Goal: Task Accomplishment & Management: Use online tool/utility

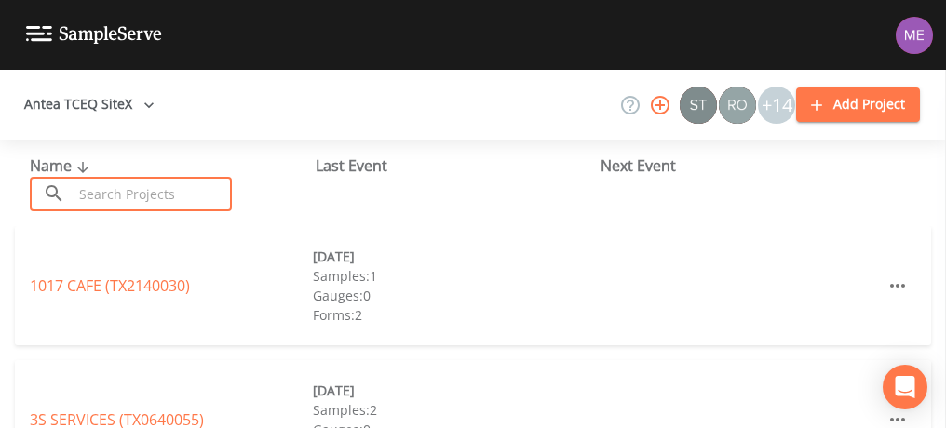
click at [126, 196] on input "text" at bounding box center [152, 194] width 159 height 34
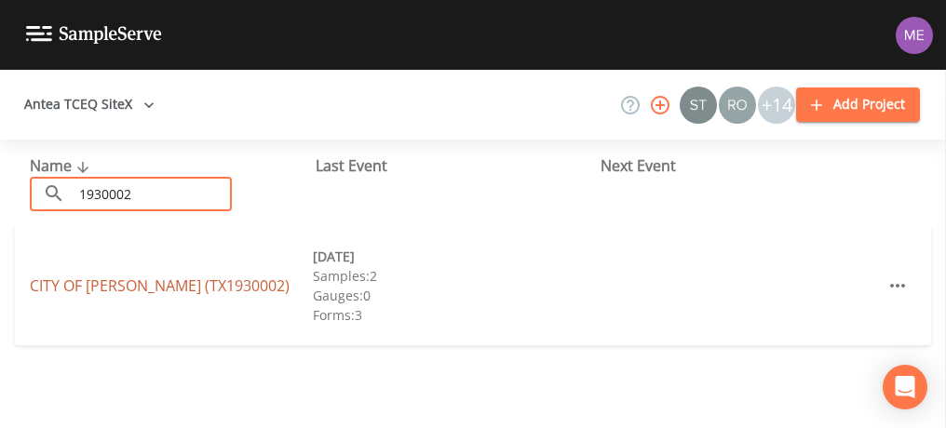
type input "1930002"
click at [167, 286] on link "CITY OF [PERSON_NAME] (TX1930002)" at bounding box center [160, 286] width 260 height 20
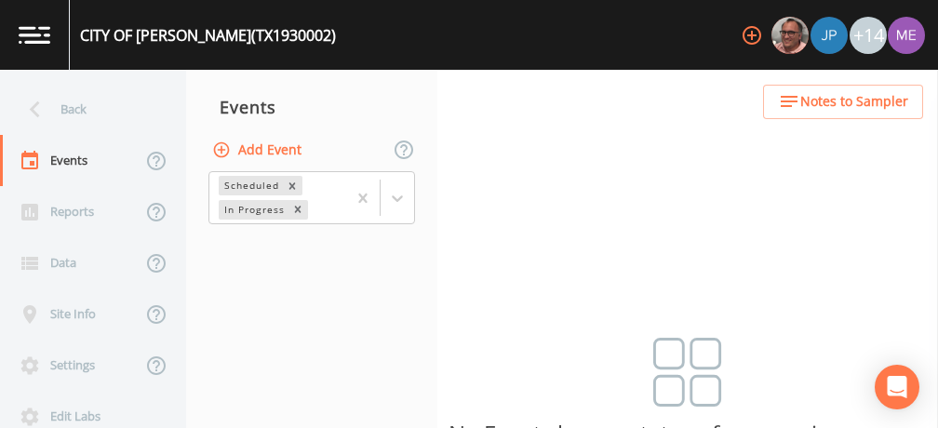
click at [274, 152] on button "Add Event" at bounding box center [258, 150] width 101 height 34
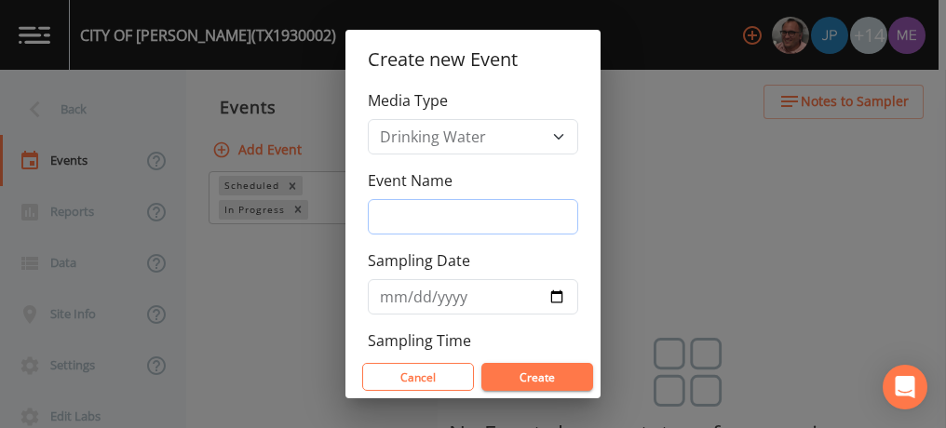
click at [397, 212] on input "Event Name" at bounding box center [473, 216] width 210 height 35
type input "3QSamples"
click at [520, 378] on button "Create" at bounding box center [537, 377] width 112 height 28
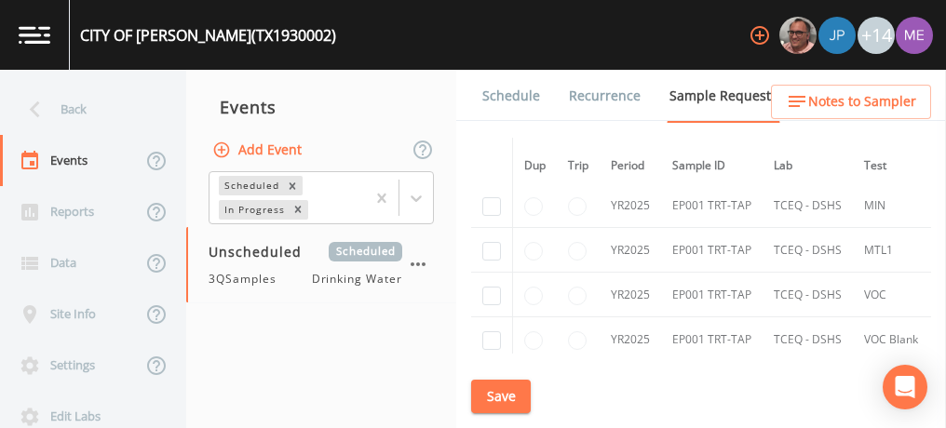
scroll to position [1675, 0]
click at [751, 354] on div "Schedule Recurrence Sample Requests COC Details Forms Dup Trip Period Sample ID…" at bounding box center [701, 249] width 490 height 358
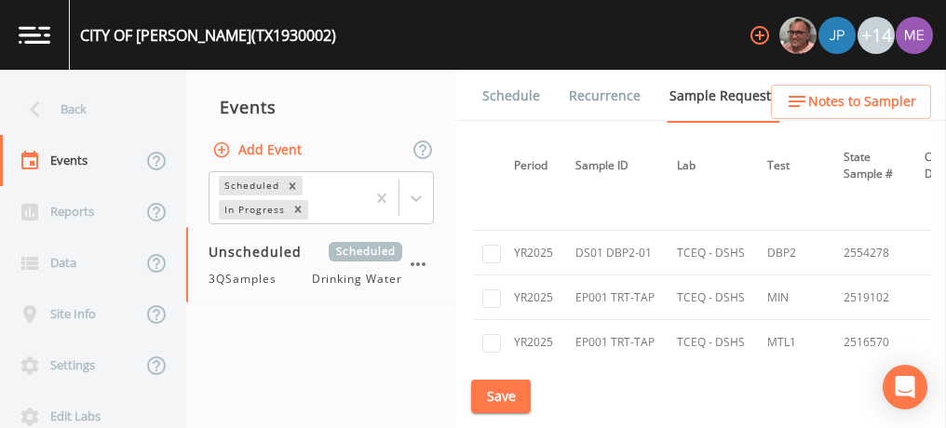
scroll to position [1676, 508]
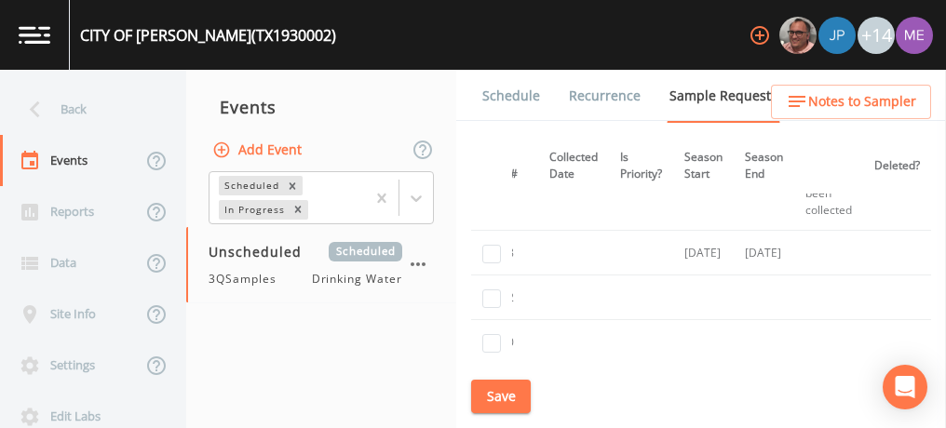
click at [663, 357] on div "Schedule Recurrence Sample Requests COC Details Forms Dup Trip Period Sample ID…" at bounding box center [701, 249] width 490 height 358
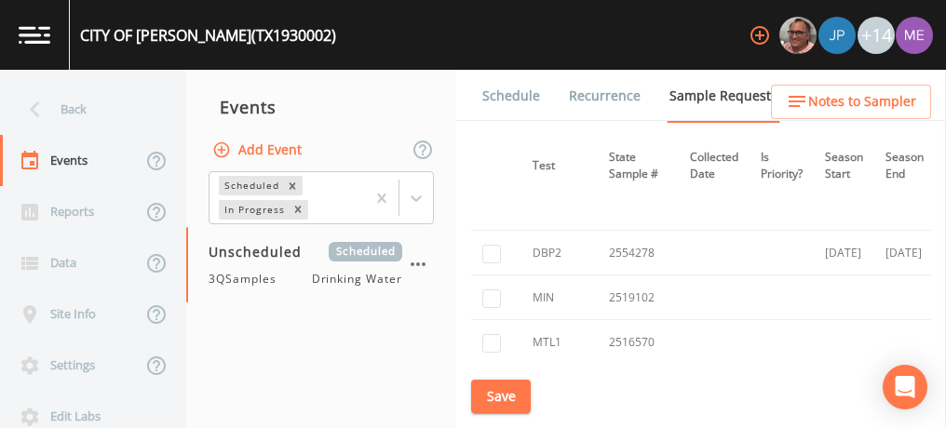
scroll to position [1676, 264]
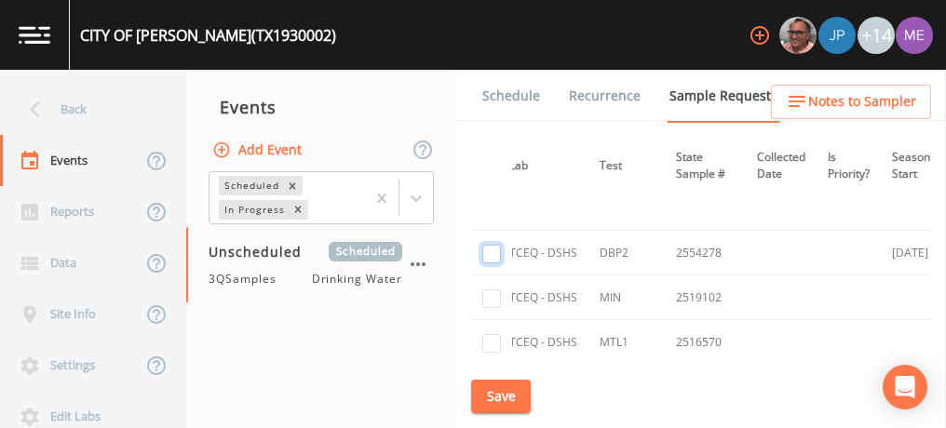
checkbox input "true"
click at [493, 388] on button "Save" at bounding box center [501, 397] width 60 height 34
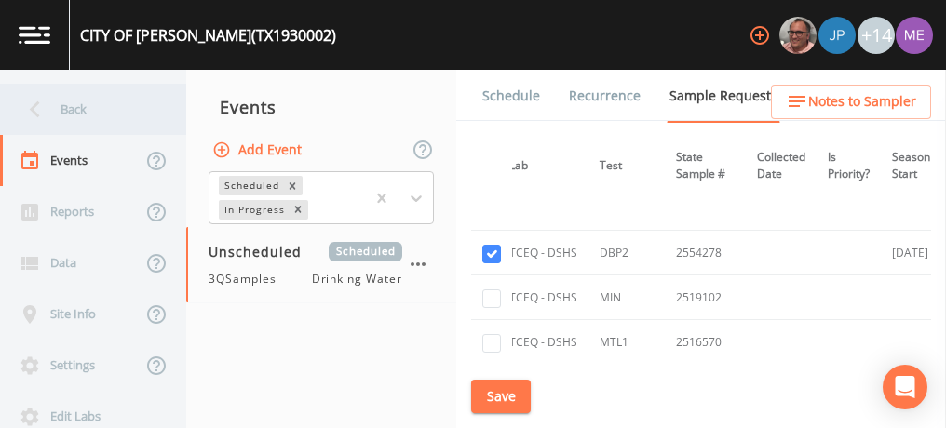
click at [76, 105] on div "Back" at bounding box center [84, 109] width 168 height 51
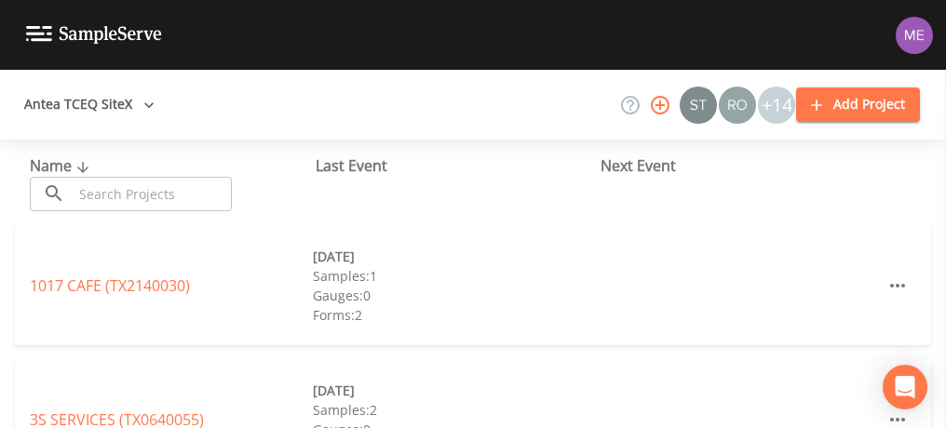
click at [158, 190] on input "text" at bounding box center [152, 194] width 159 height 34
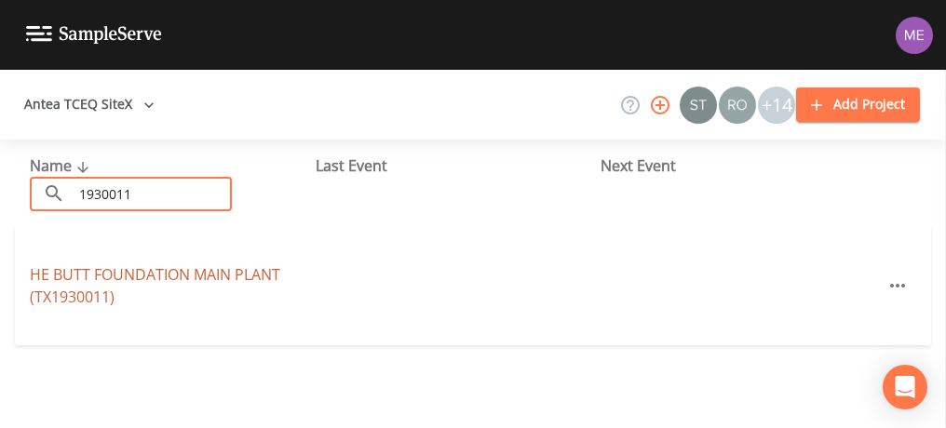
type input "1930011"
click at [209, 276] on link "HE BUTT FOUNDATION MAIN PLANT (TX1930011)" at bounding box center [155, 285] width 250 height 43
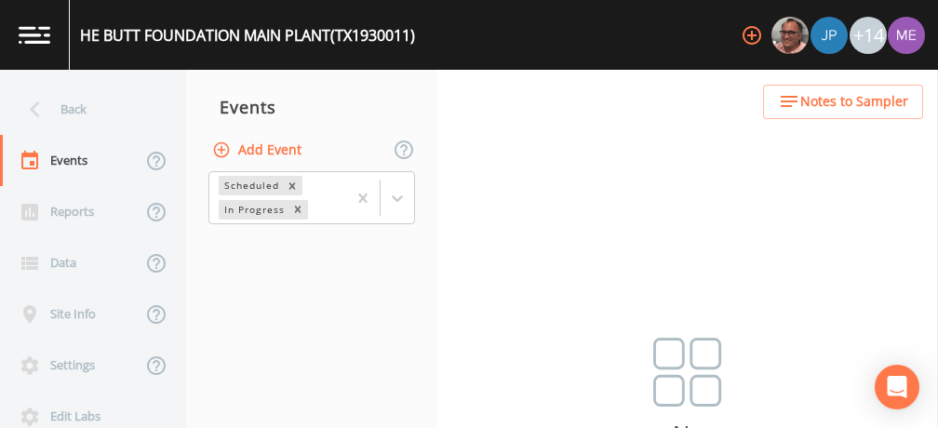
click at [285, 142] on button "Add Event" at bounding box center [258, 150] width 101 height 34
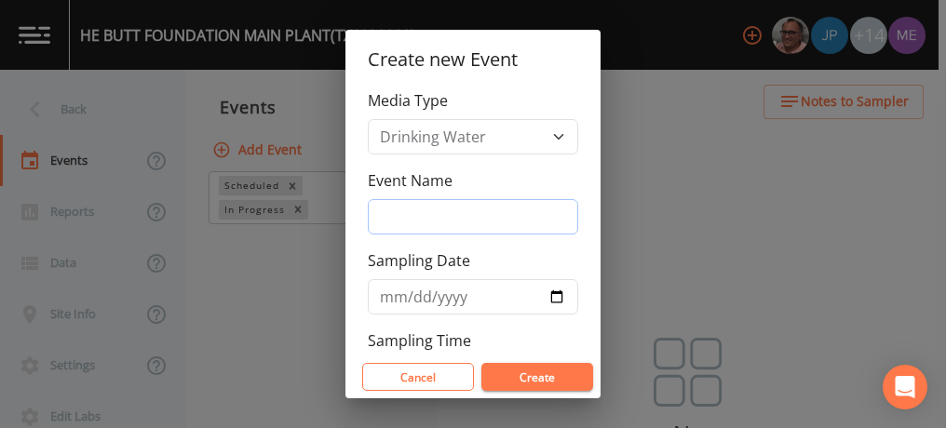
click at [400, 214] on input "Event Name" at bounding box center [473, 216] width 210 height 35
type input "3QSamples"
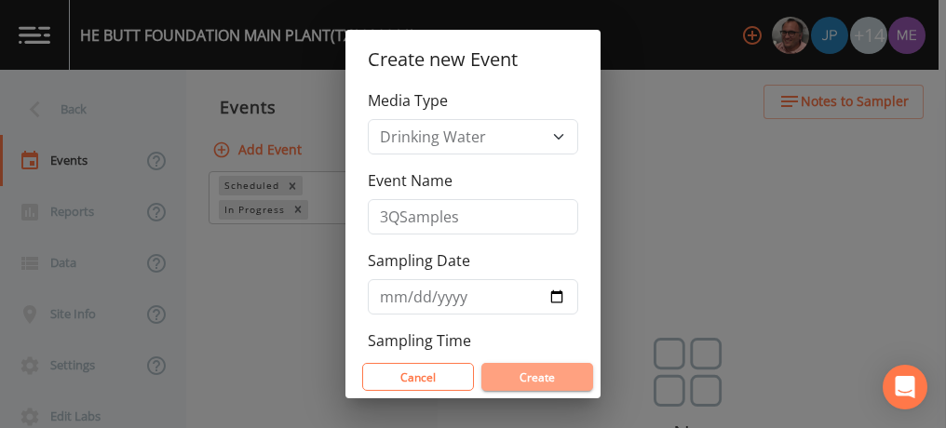
click at [518, 375] on button "Create" at bounding box center [537, 377] width 112 height 28
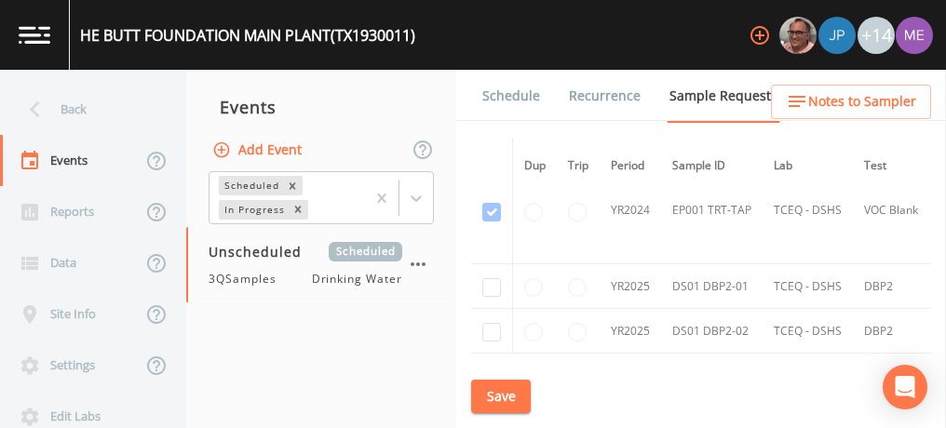
scroll to position [465, 396]
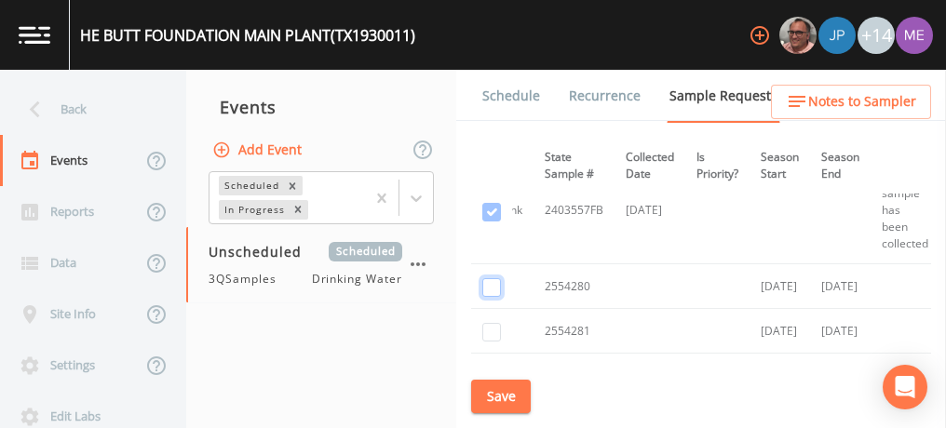
checkbox input "true"
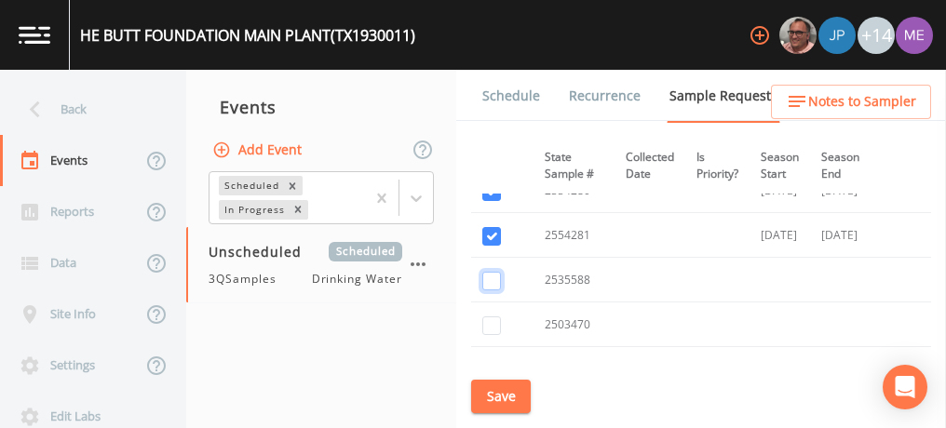
checkbox input "true"
click at [495, 19] on input "checkbox" at bounding box center [491, 9] width 19 height 19
checkbox input "true"
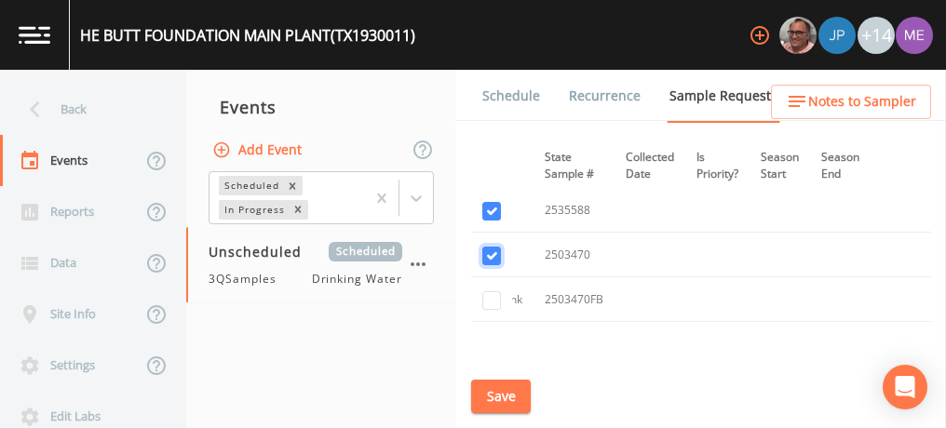
scroll to position [654, 396]
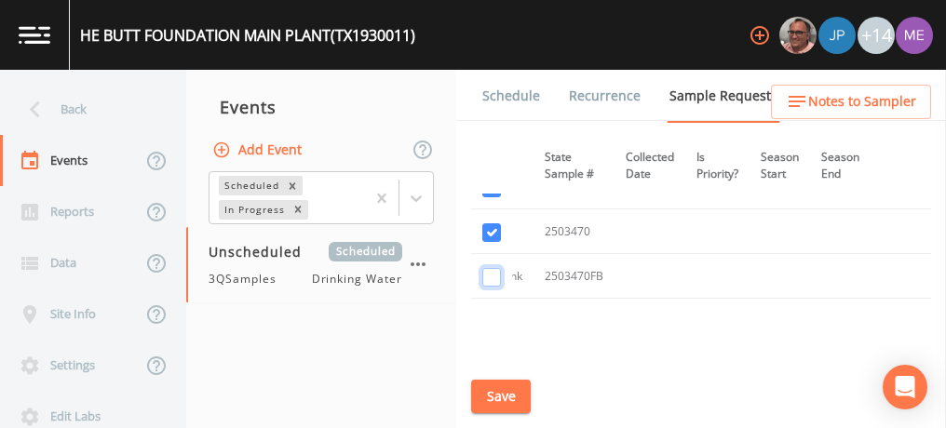
click at [498, 33] on input "checkbox" at bounding box center [491, 23] width 19 height 19
checkbox input "true"
click at [500, 402] on button "Save" at bounding box center [501, 397] width 60 height 34
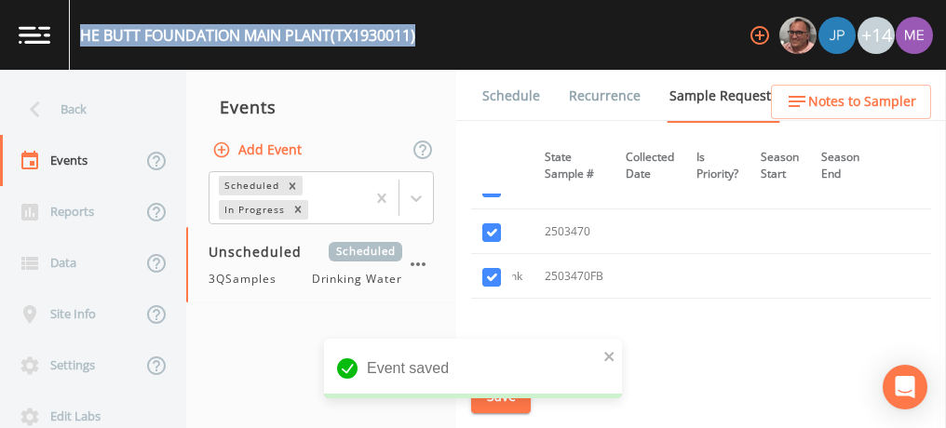
drag, startPoint x: 82, startPoint y: 35, endPoint x: 426, endPoint y: 37, distance: 344.4
click at [426, 37] on div "HE BUTT FOUNDATION MAIN PLANT (TX1930011) +14" at bounding box center [473, 35] width 946 height 70
drag, startPoint x: 426, startPoint y: 37, endPoint x: 382, endPoint y: 39, distance: 44.7
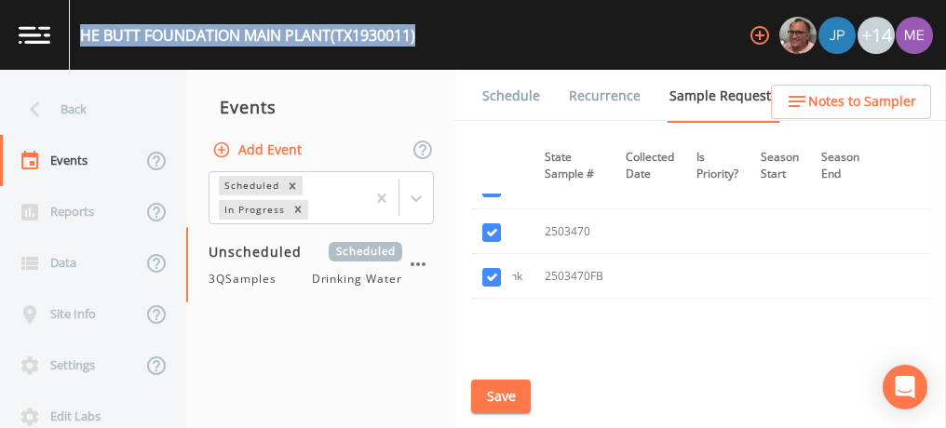
copy div "HE BUTT FOUNDATION MAIN PLANT (TX1930011)"
click at [508, 400] on button "Save" at bounding box center [501, 397] width 60 height 34
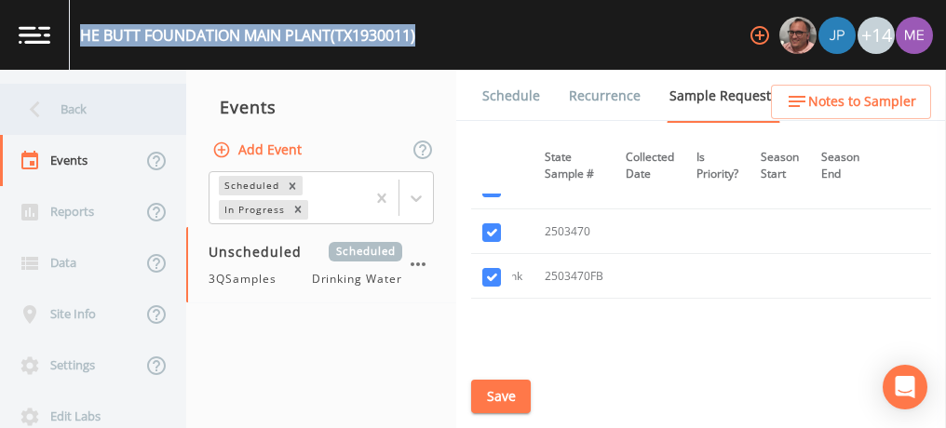
click at [67, 114] on div "Back" at bounding box center [84, 109] width 168 height 51
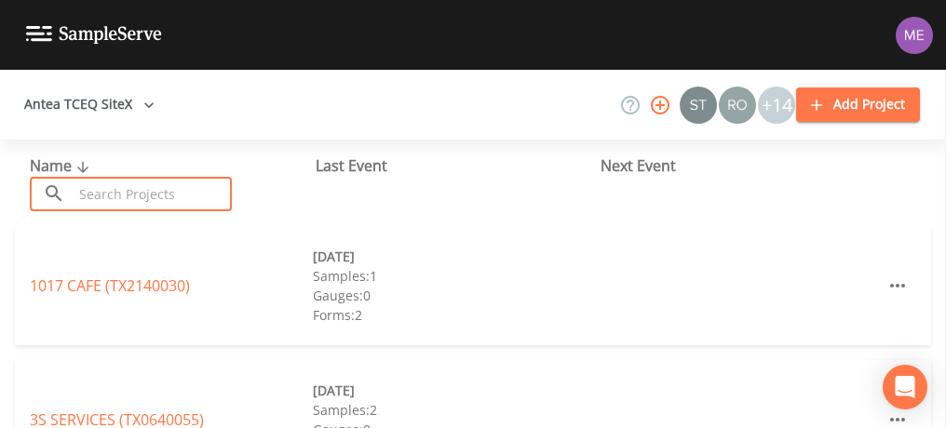
click at [113, 194] on input "text" at bounding box center [152, 194] width 159 height 34
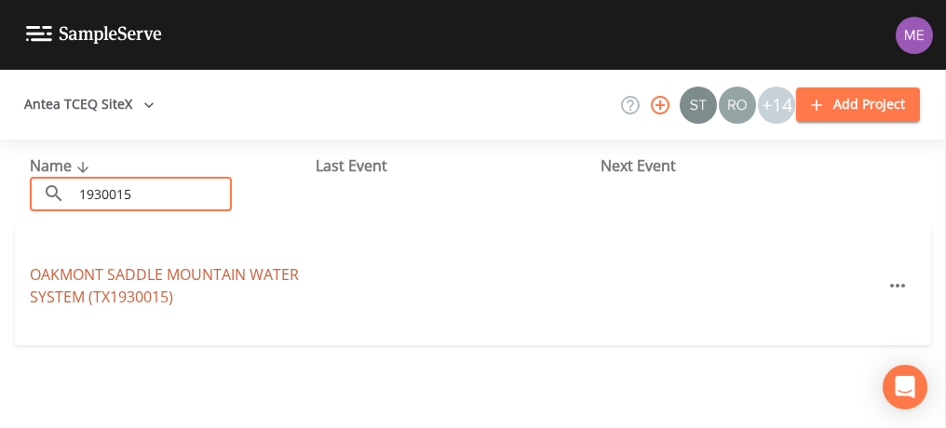
type input "1930015"
click at [113, 277] on link "OAKMONT SADDLE MOUNTAIN WATER SYSTEM (TX1930015)" at bounding box center [164, 285] width 269 height 43
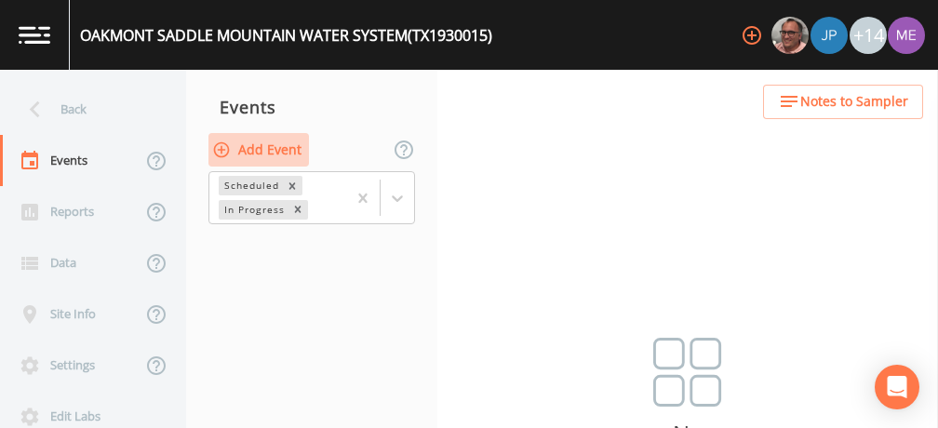
click at [251, 151] on button "Add Event" at bounding box center [258, 150] width 101 height 34
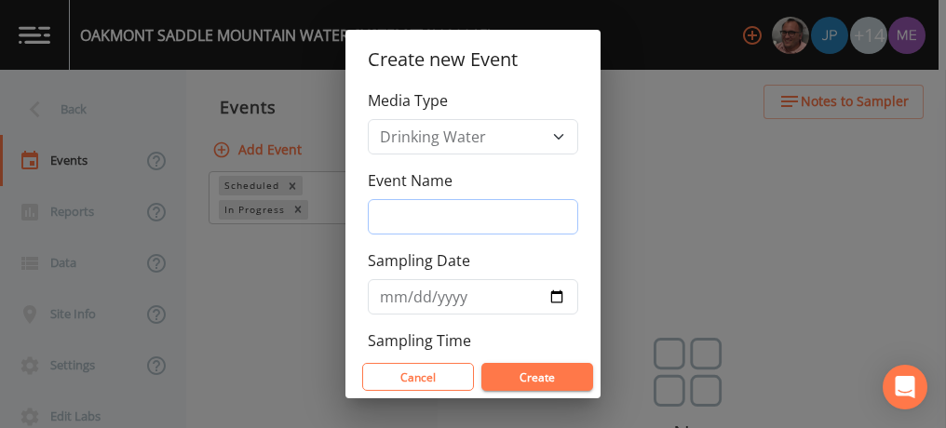
click at [515, 222] on input "Event Name" at bounding box center [473, 216] width 210 height 35
type input "3QSamples"
click at [564, 382] on button "Create" at bounding box center [537, 377] width 112 height 28
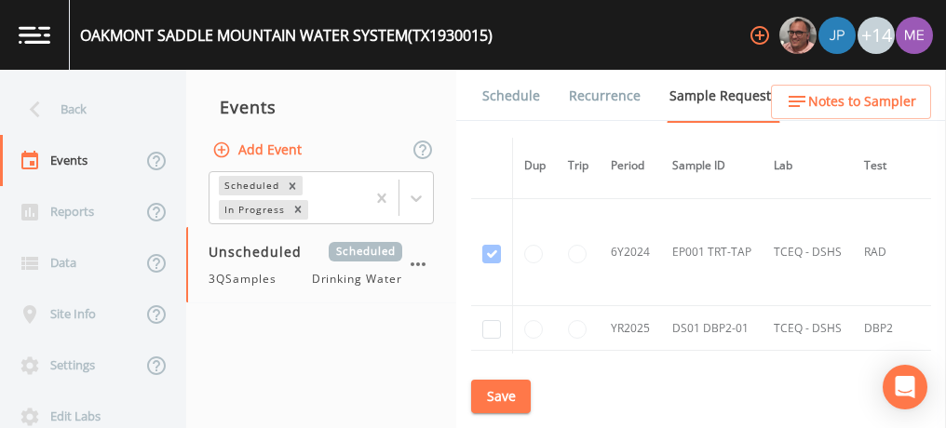
scroll to position [745, 396]
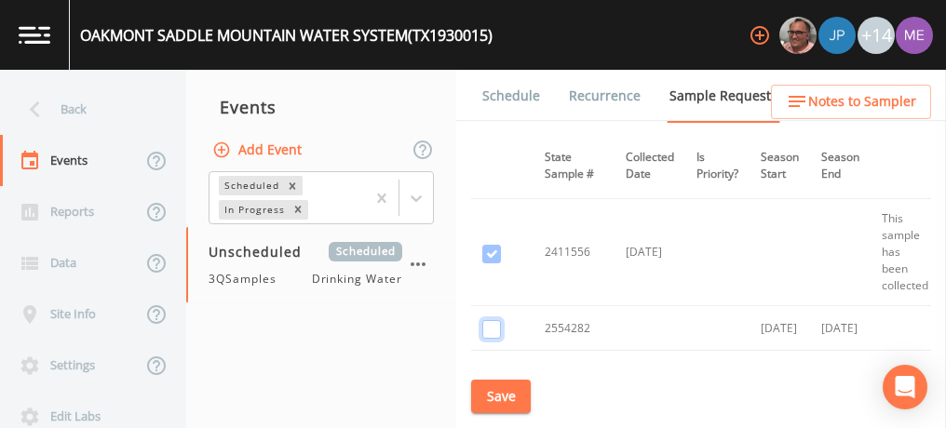
checkbox input "true"
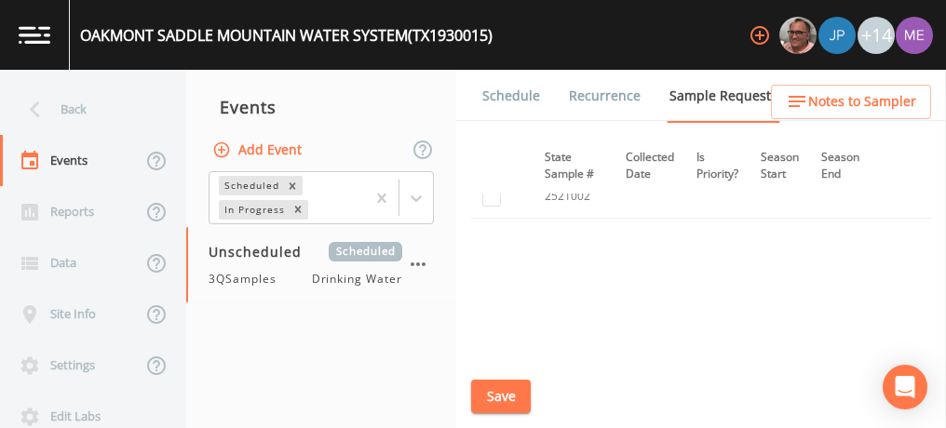
scroll to position [1333, 396]
click at [506, 388] on button "Save" at bounding box center [501, 397] width 60 height 34
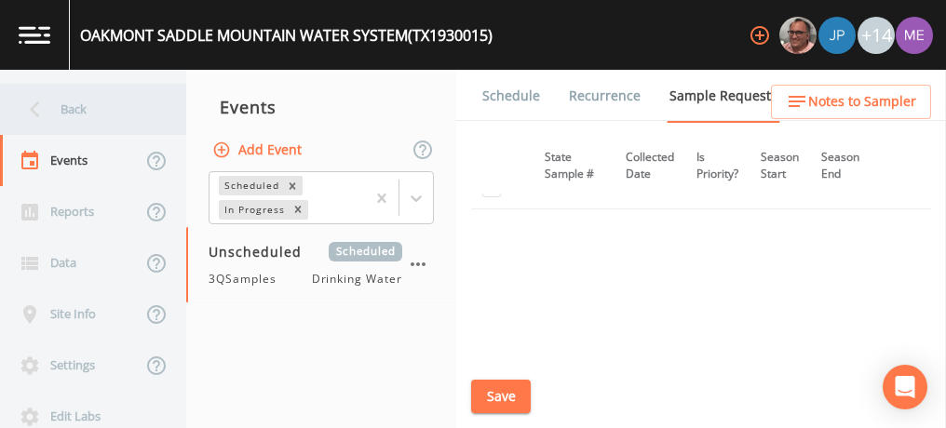
click at [83, 107] on div "Back" at bounding box center [84, 109] width 168 height 51
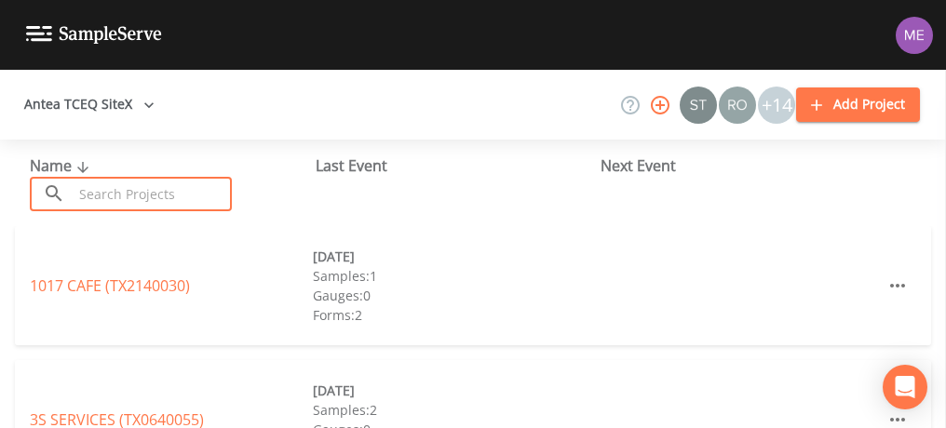
click at [154, 197] on input "text" at bounding box center [152, 194] width 159 height 34
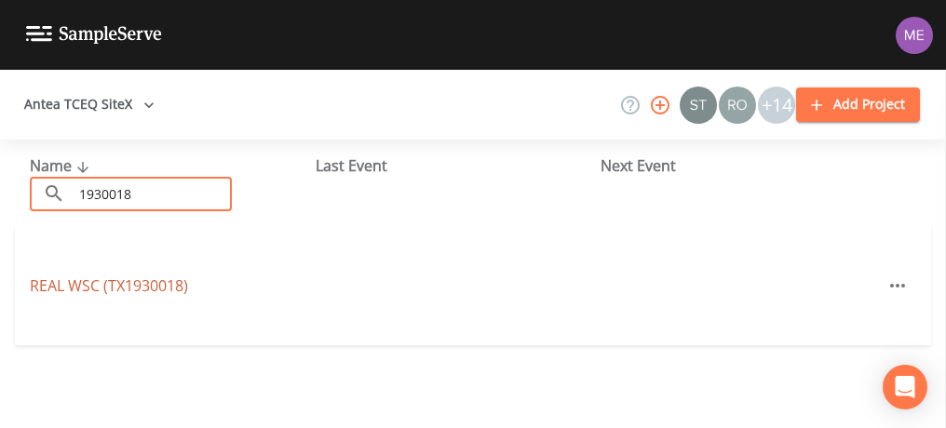
type input "1930018"
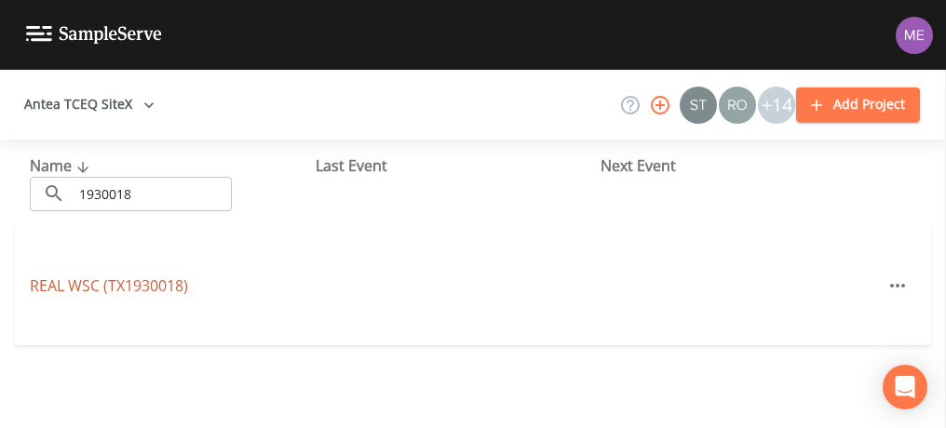
click at [128, 290] on link "REAL WSC (TX1930018)" at bounding box center [109, 286] width 158 height 20
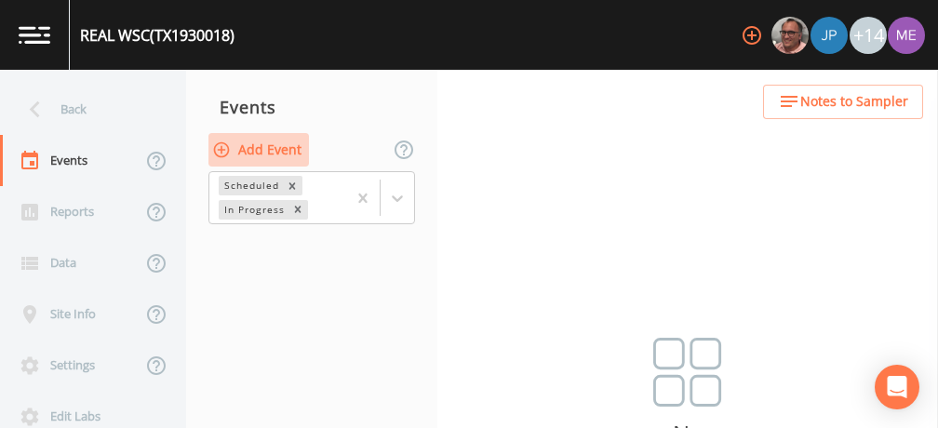
click at [286, 155] on button "Add Event" at bounding box center [258, 150] width 101 height 34
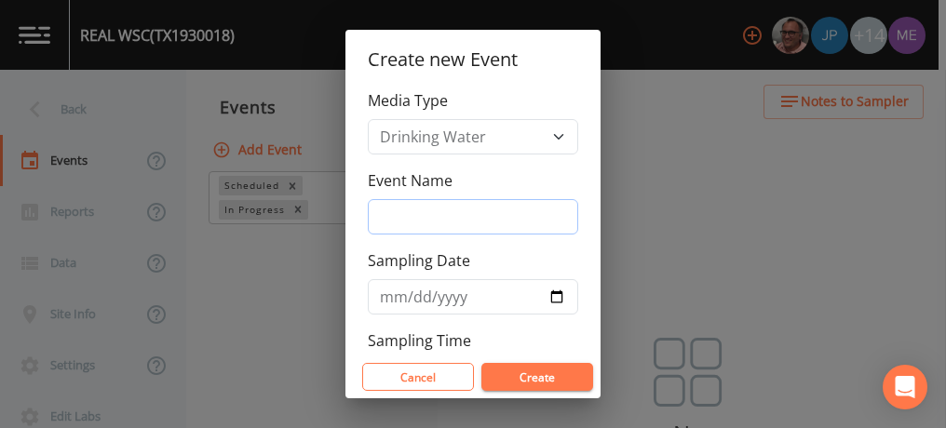
drag, startPoint x: 421, startPoint y: 229, endPoint x: 429, endPoint y: 220, distance: 12.5
click at [425, 229] on input "Event Name" at bounding box center [473, 216] width 210 height 35
type input "3QSamples"
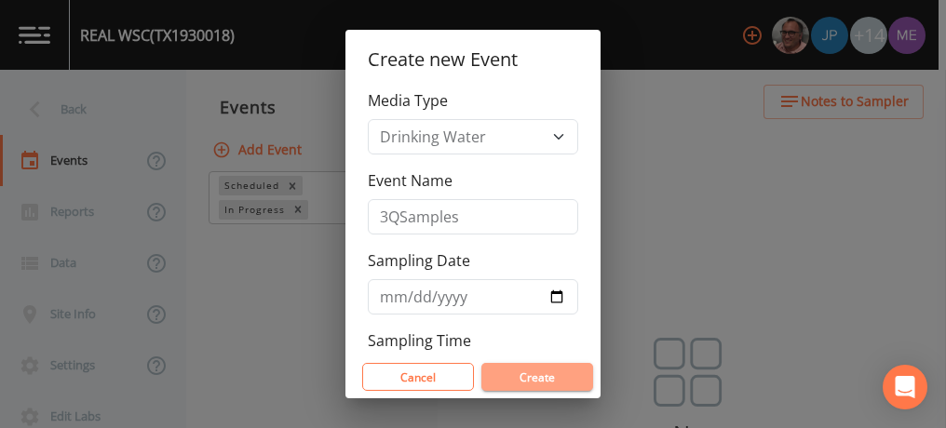
click at [538, 375] on button "Create" at bounding box center [537, 377] width 112 height 28
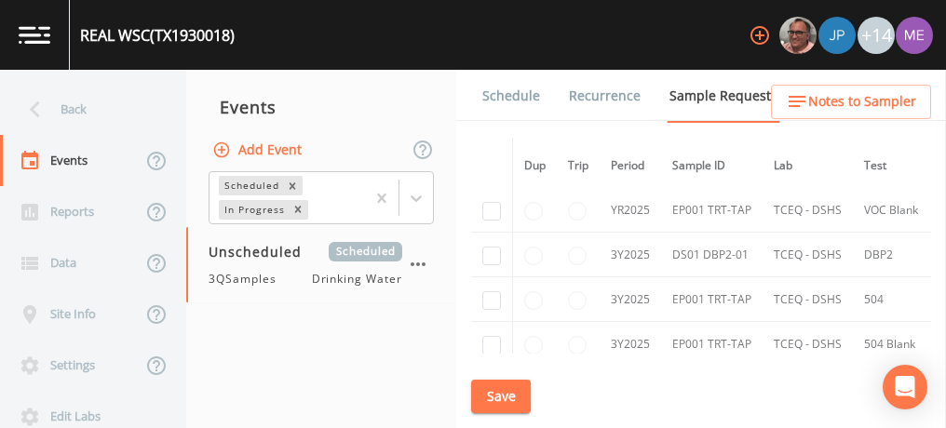
scroll to position [372, 396]
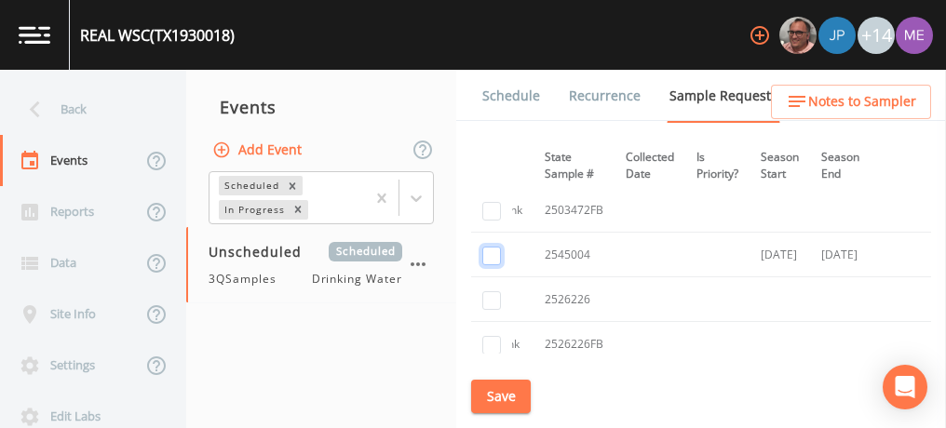
click at [490, 256] on input "checkbox" at bounding box center [491, 256] width 19 height 19
checkbox input "true"
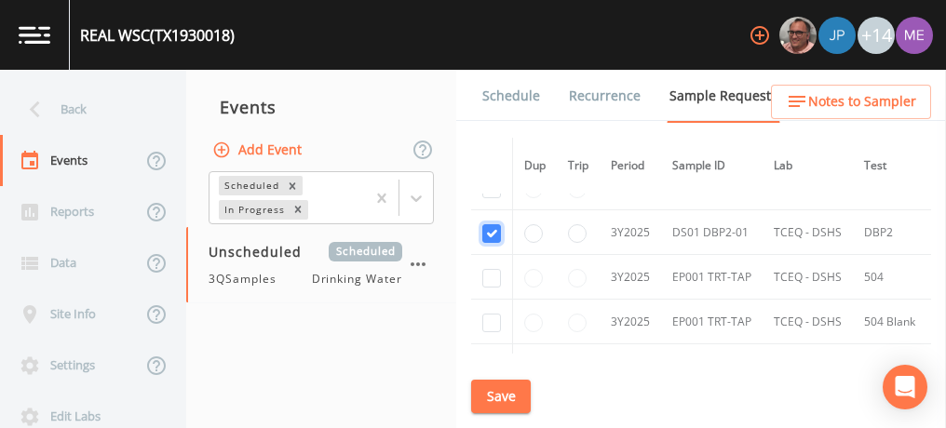
scroll to position [372, 0]
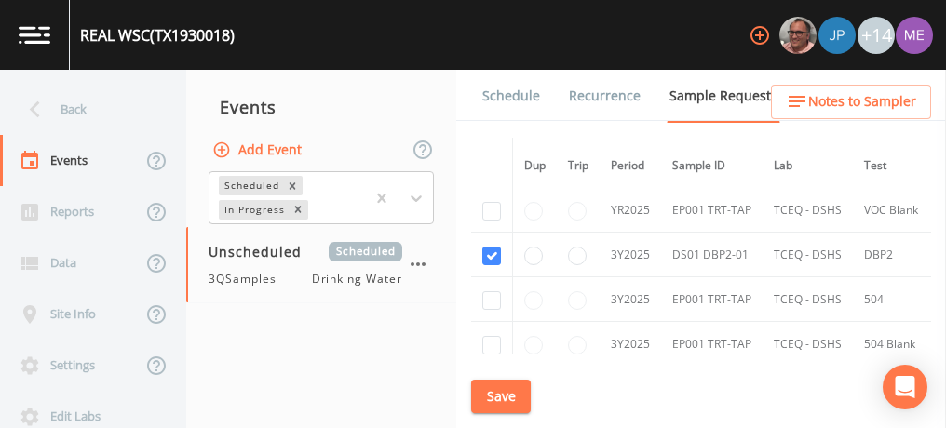
click at [503, 391] on button "Save" at bounding box center [501, 397] width 60 height 34
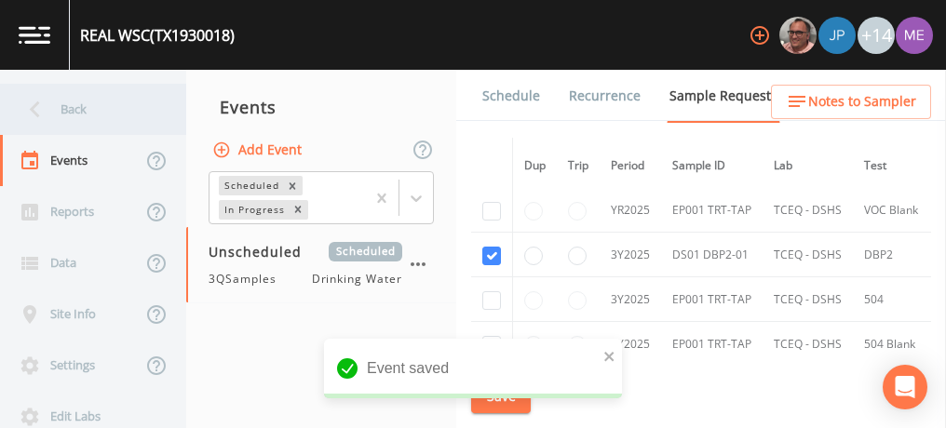
click at [69, 107] on div "Back" at bounding box center [84, 109] width 168 height 51
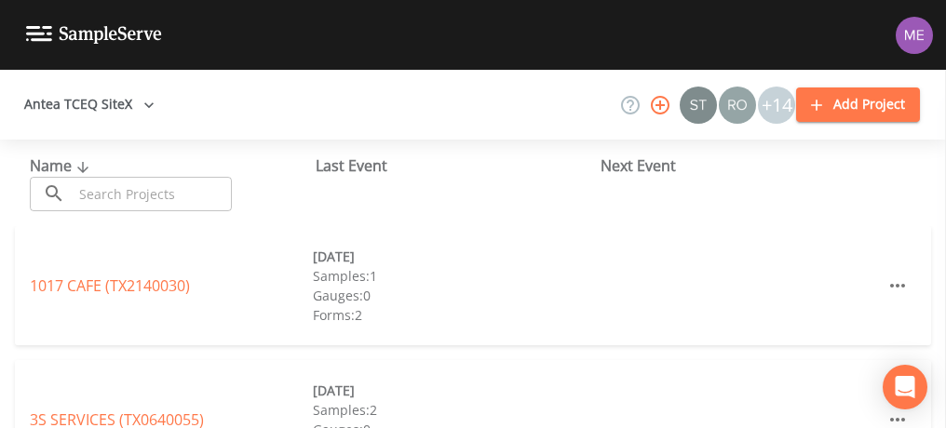
click at [104, 184] on input "text" at bounding box center [152, 194] width 159 height 34
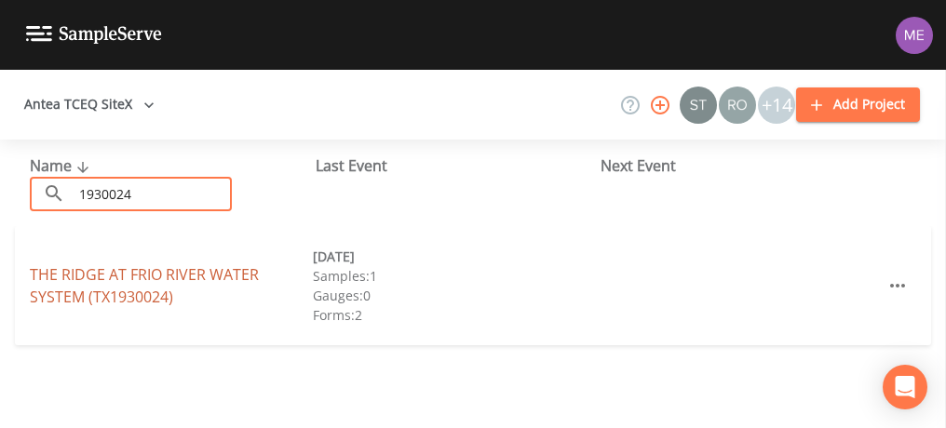
type input "1930024"
click at [103, 274] on link "THE RIDGE AT FRIO RIVER WATER SYSTEM (TX1930024)" at bounding box center [144, 285] width 229 height 43
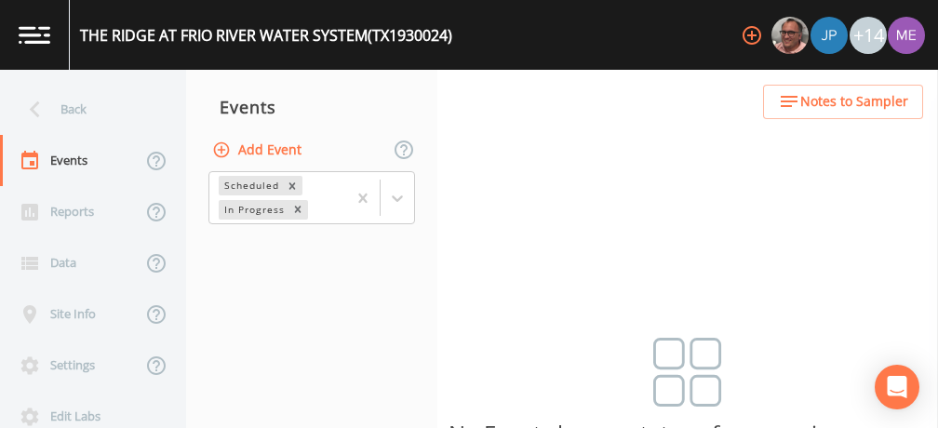
click at [299, 155] on button "Add Event" at bounding box center [258, 150] width 101 height 34
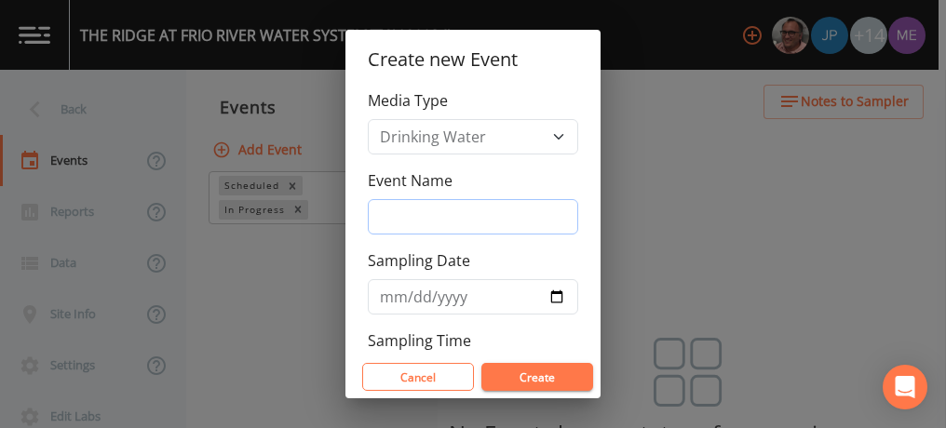
click at [410, 222] on input "Event Name" at bounding box center [473, 216] width 210 height 35
type input "3QSamples"
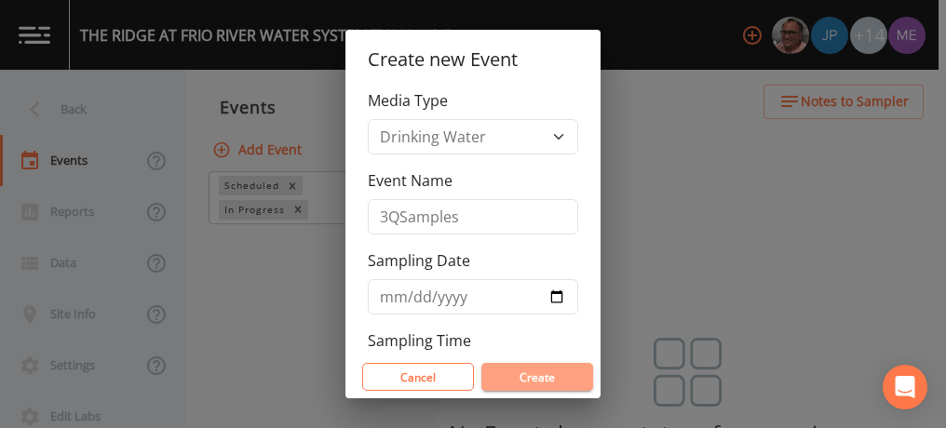
click at [532, 375] on button "Create" at bounding box center [537, 377] width 112 height 28
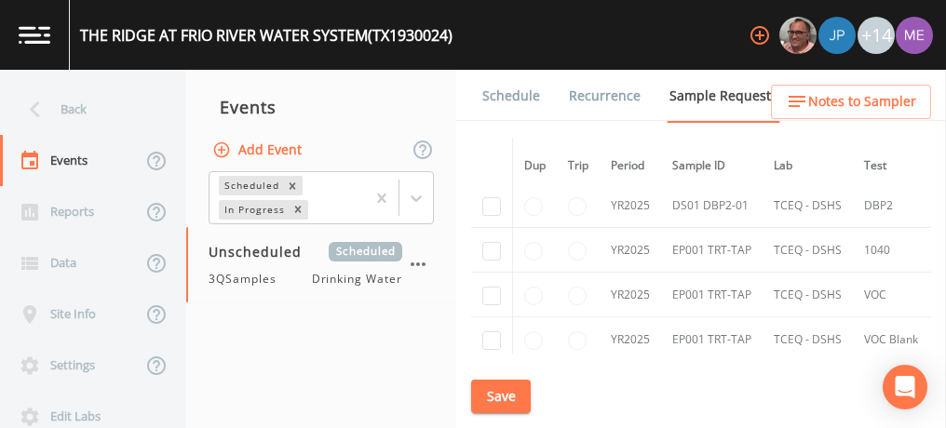
scroll to position [1117, 0]
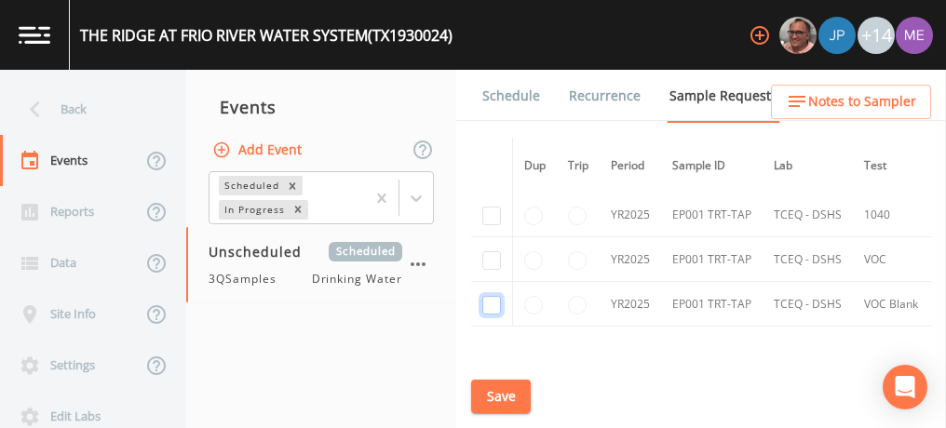
checkbox input "true"
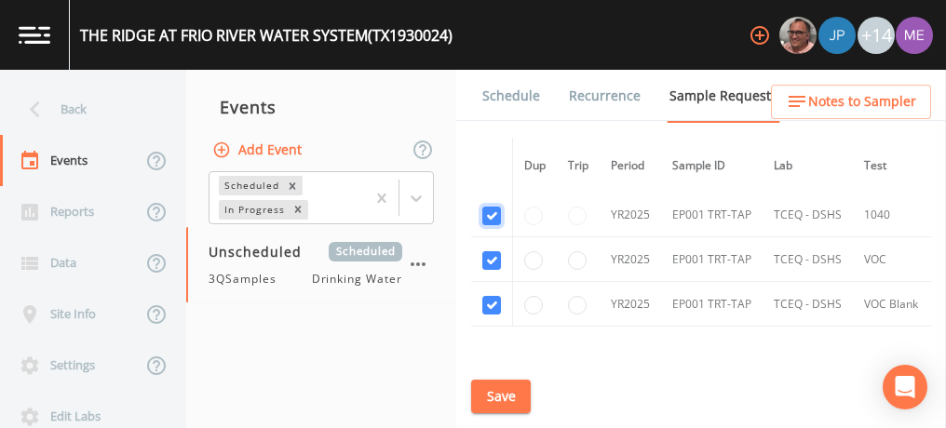
checkbox input "true"
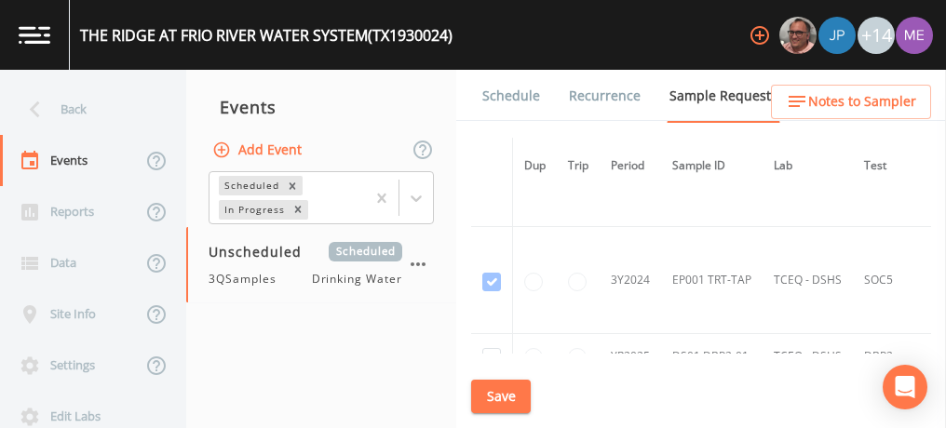
scroll to position [1024, 0]
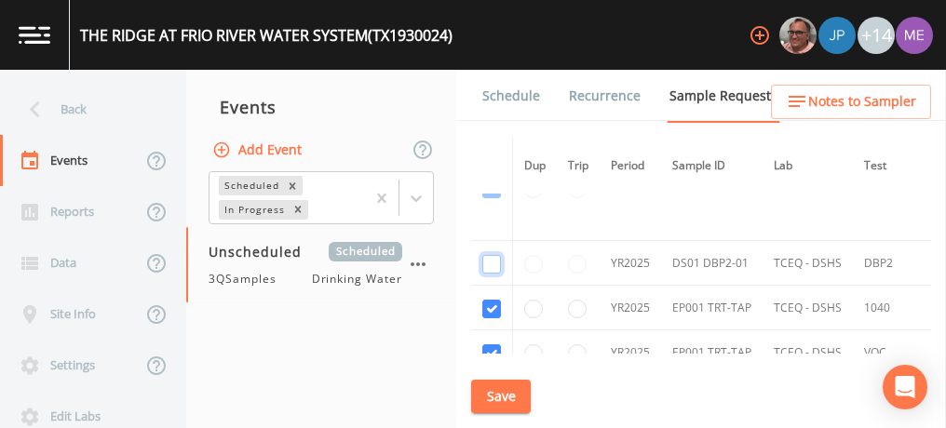
checkbox input "true"
click at [522, 390] on button "Save" at bounding box center [501, 397] width 60 height 34
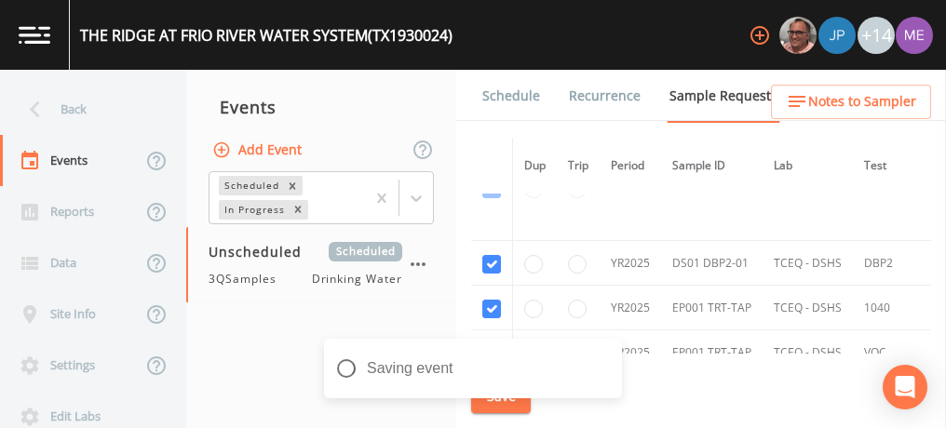
scroll to position [931, 0]
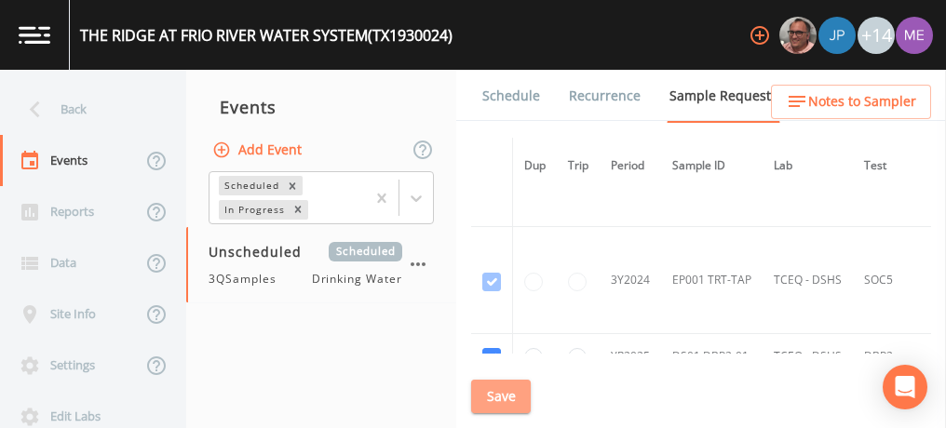
click at [491, 393] on button "Save" at bounding box center [501, 397] width 60 height 34
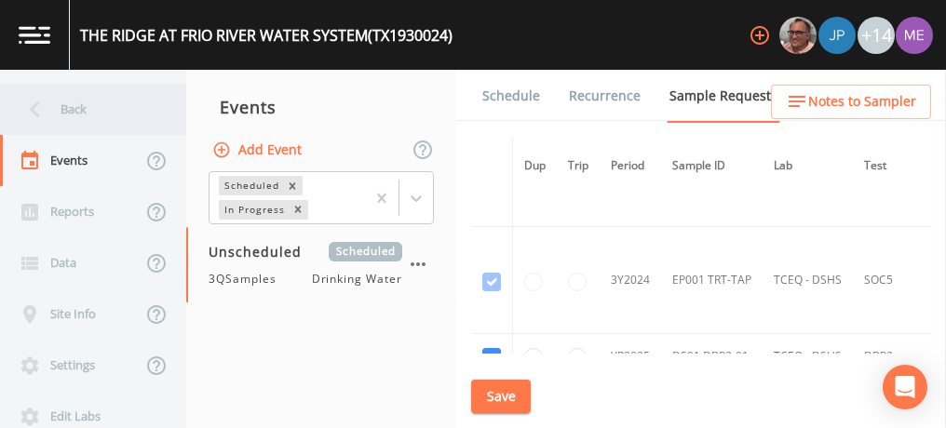
click at [66, 114] on div "Back" at bounding box center [84, 109] width 168 height 51
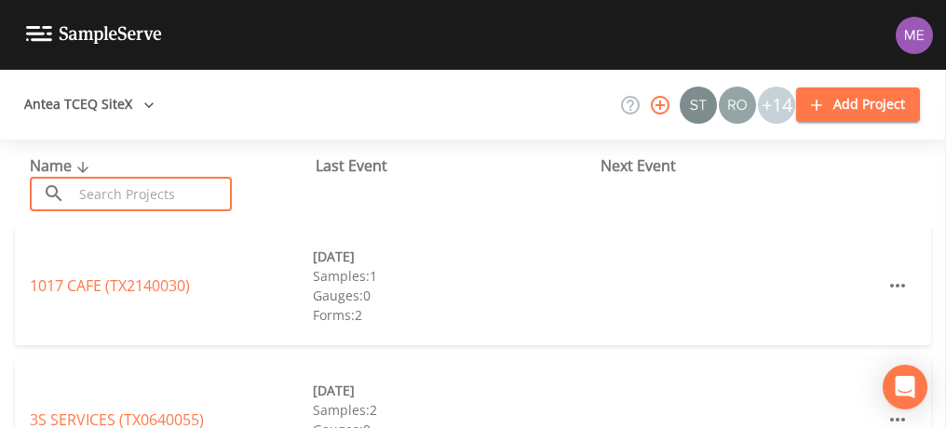
click at [128, 192] on input "text" at bounding box center [152, 194] width 159 height 34
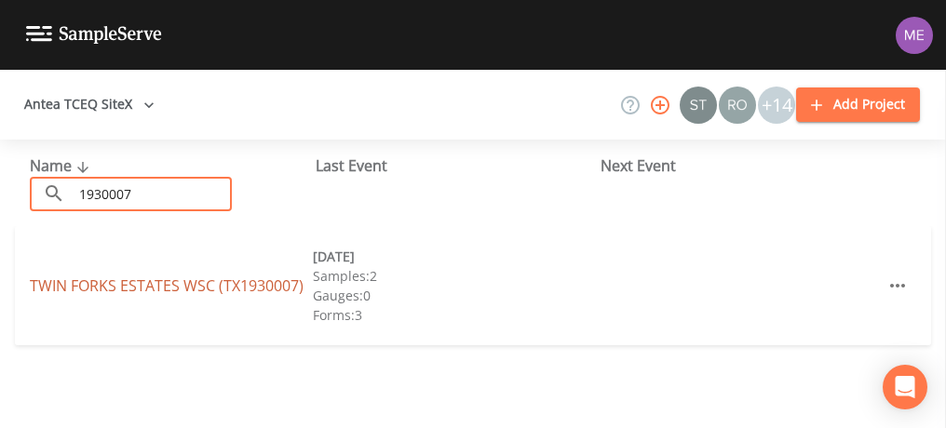
type input "1930007"
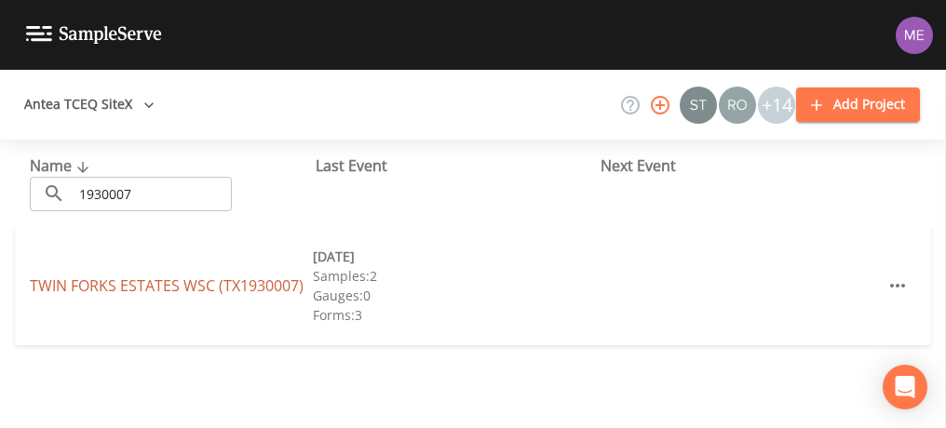
click at [86, 277] on link "TWIN FORKS ESTATES WSC (TX1930007)" at bounding box center [167, 286] width 274 height 20
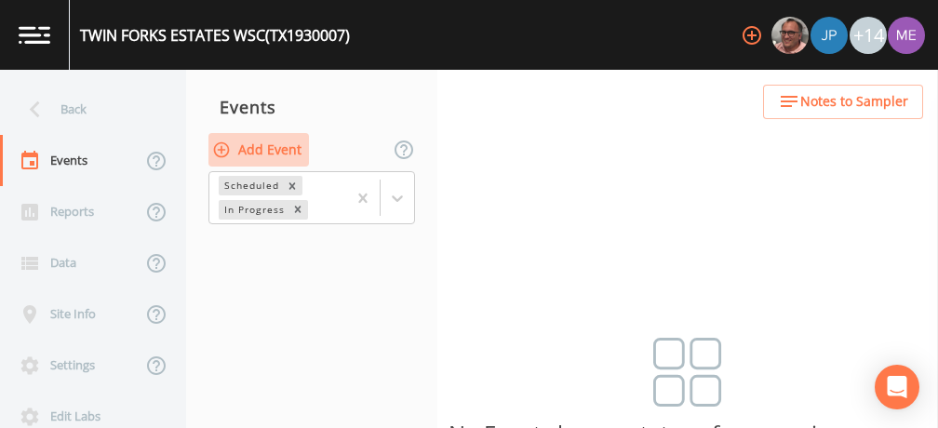
click at [254, 152] on button "Add Event" at bounding box center [258, 150] width 101 height 34
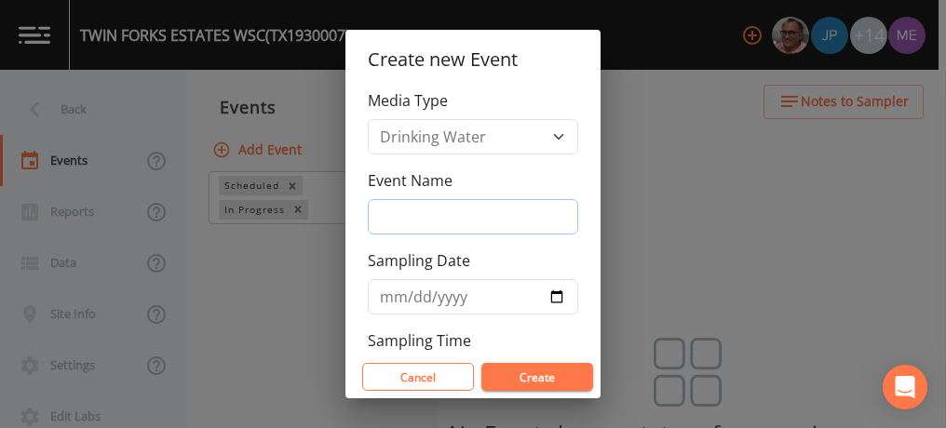
click at [468, 220] on input "Event Name" at bounding box center [473, 216] width 210 height 35
type input "3QSamples"
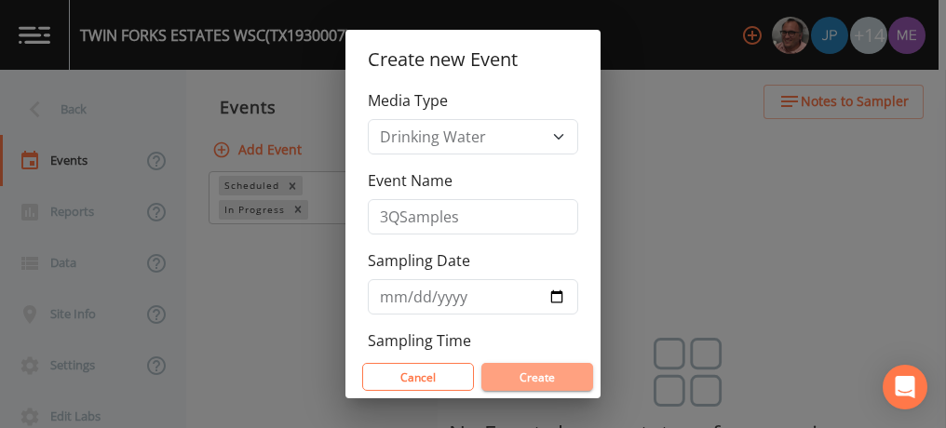
click at [559, 370] on button "Create" at bounding box center [537, 377] width 112 height 28
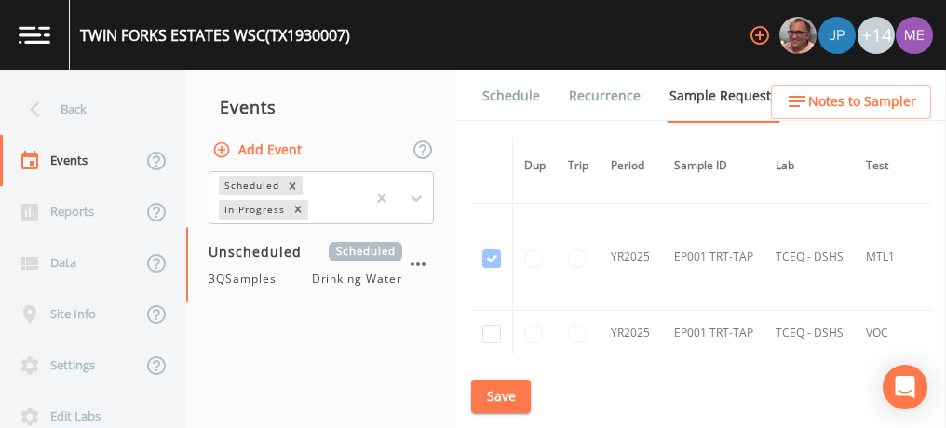
scroll to position [1582, 0]
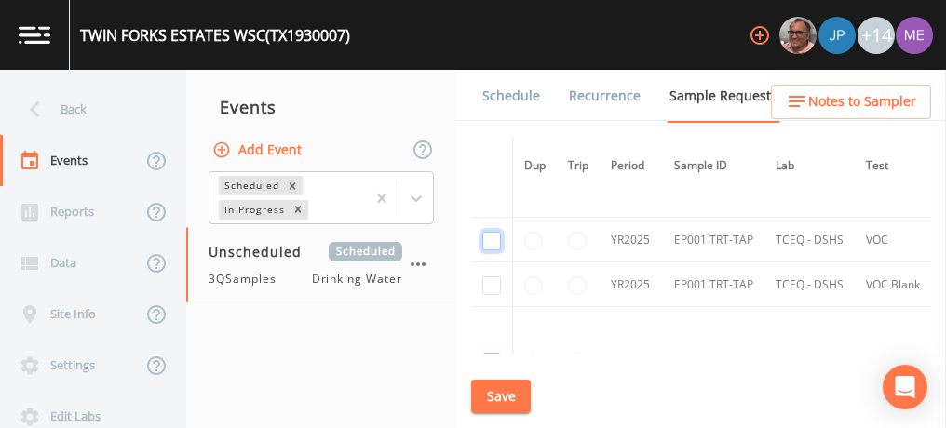
checkbox input "true"
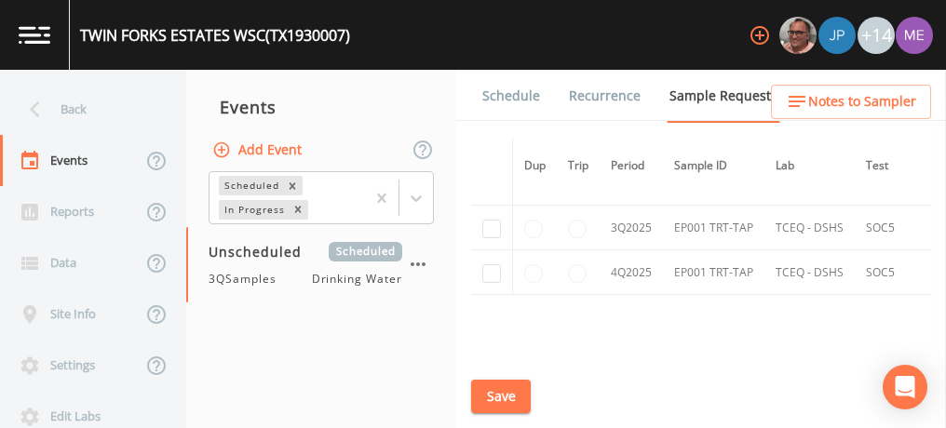
scroll to position [2327, 0]
checkbox input "true"
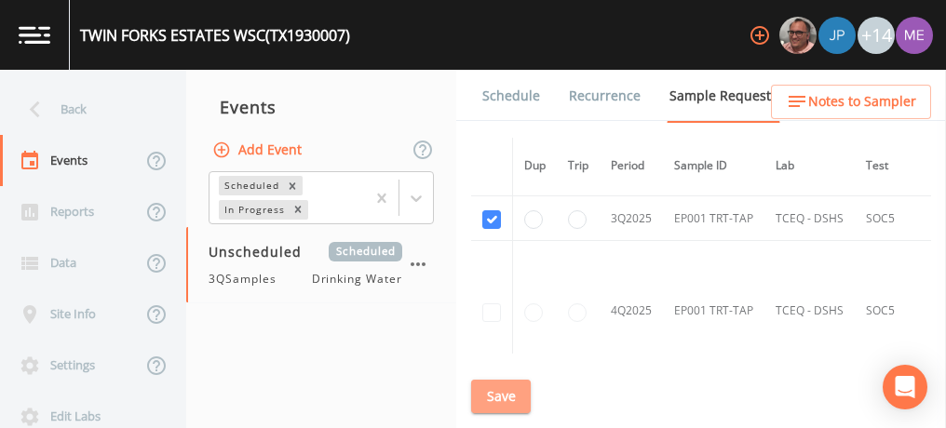
click at [515, 390] on button "Save" at bounding box center [501, 397] width 60 height 34
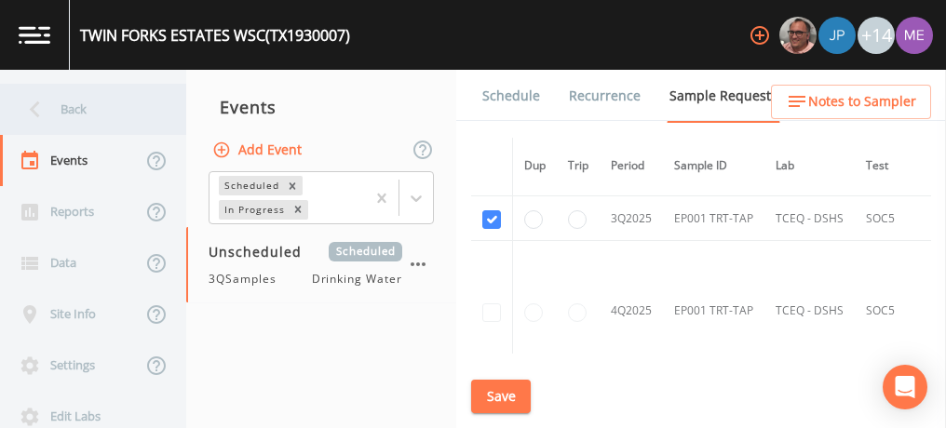
click at [74, 111] on div "Back" at bounding box center [84, 109] width 168 height 51
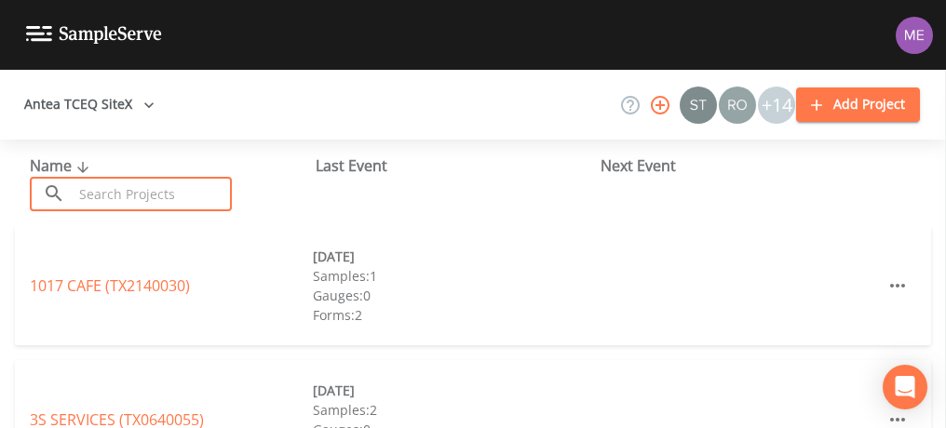
click at [126, 194] on input "text" at bounding box center [152, 194] width 159 height 34
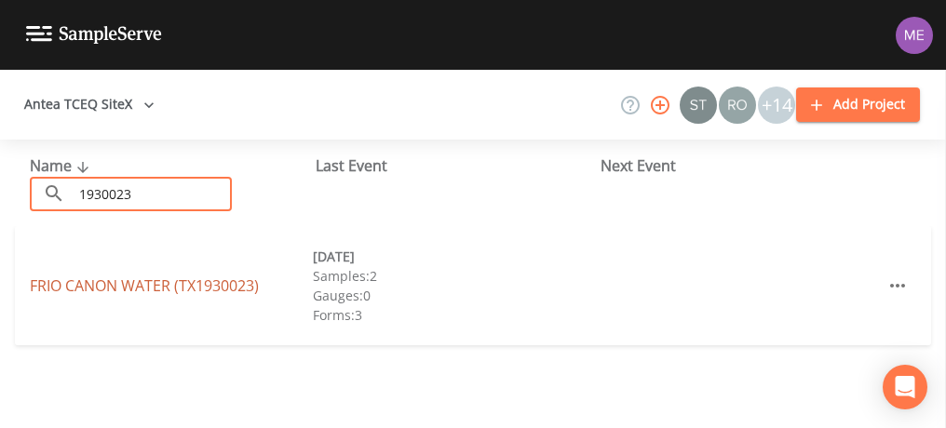
type input "1930023"
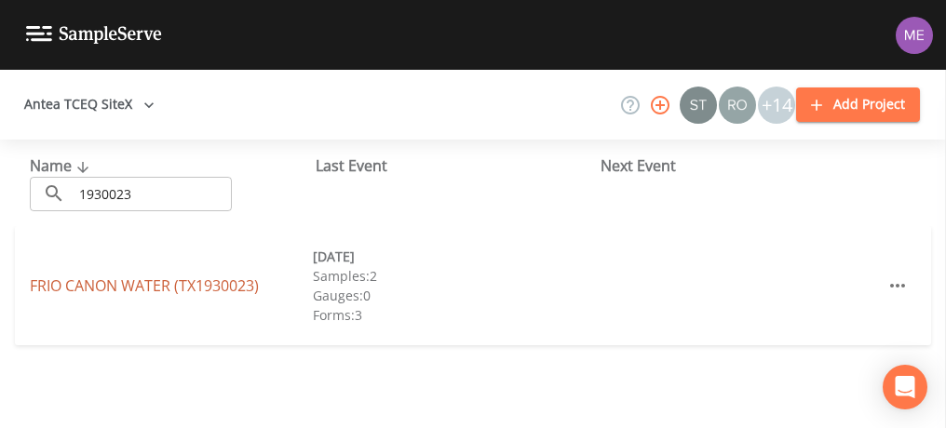
click at [53, 289] on link "FRIO CANON WATER (TX1930023)" at bounding box center [144, 286] width 229 height 20
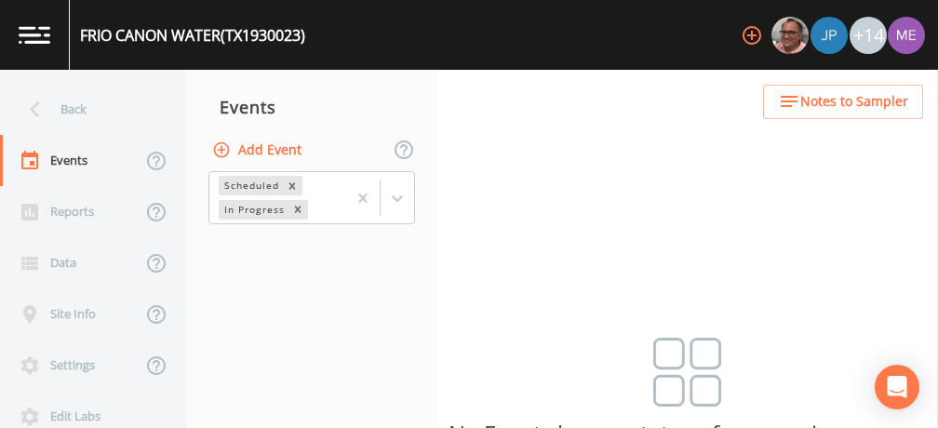
click at [289, 150] on button "Add Event" at bounding box center [258, 150] width 101 height 34
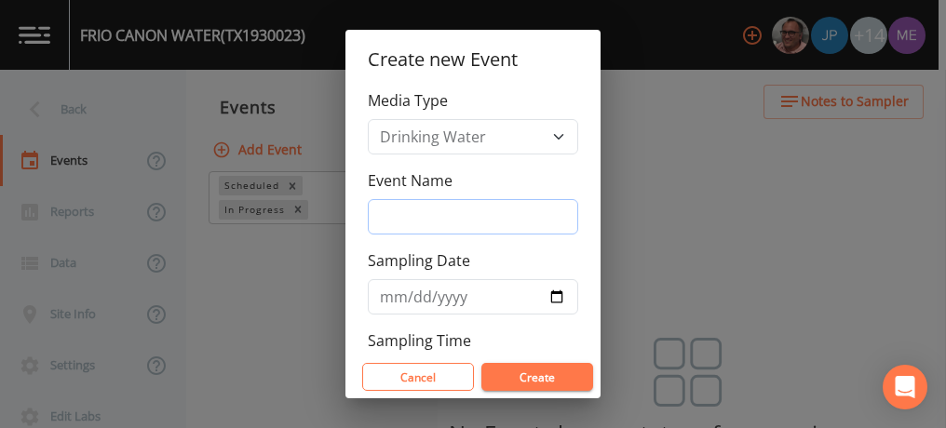
click at [407, 214] on input "Event Name" at bounding box center [473, 216] width 210 height 35
type input "3QSamples"
click at [526, 370] on button "Create" at bounding box center [537, 377] width 112 height 28
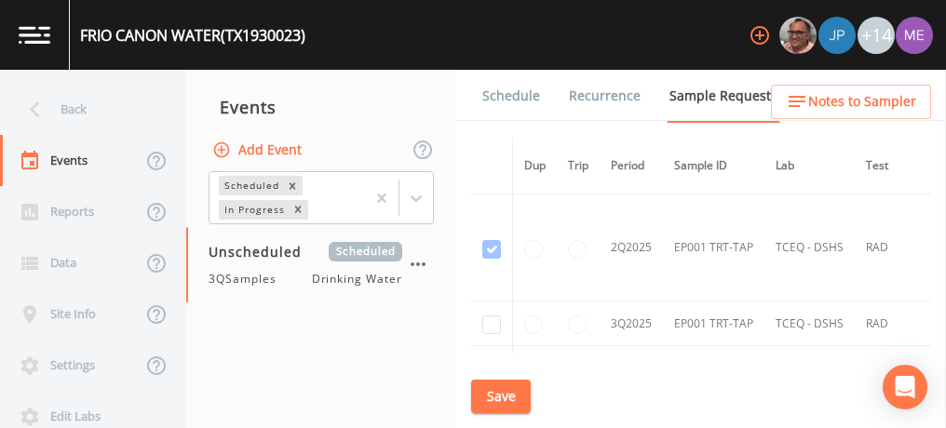
scroll to position [2234, 0]
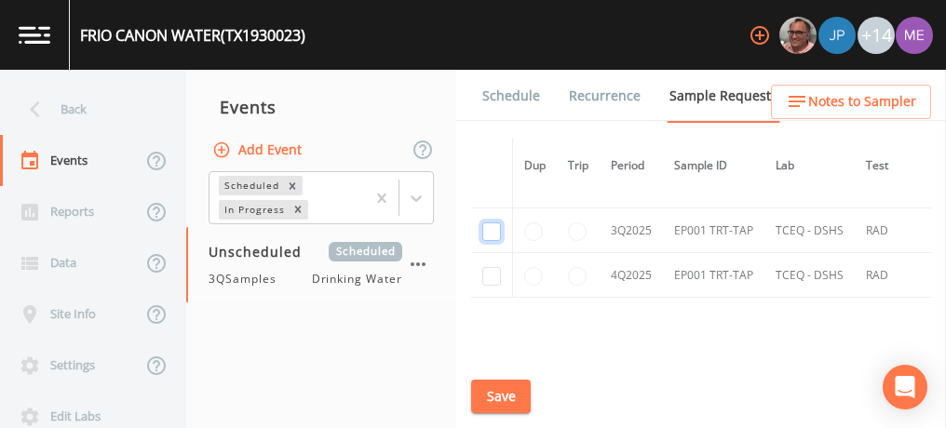
checkbox input "true"
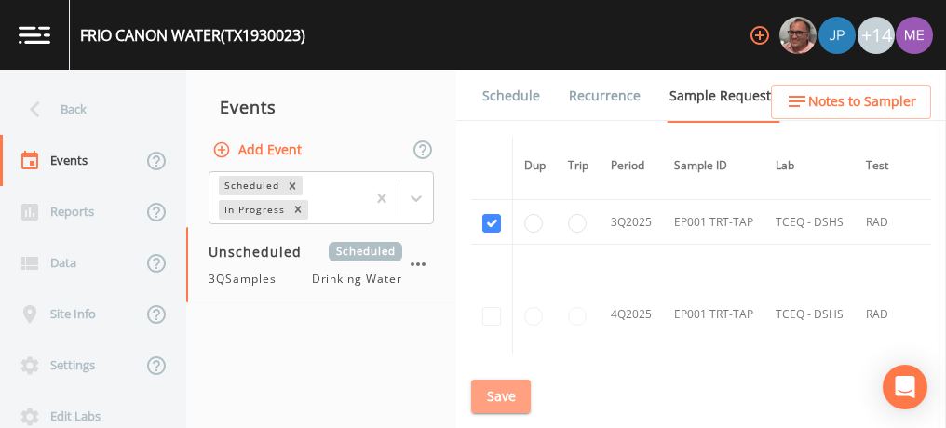
click at [519, 399] on button "Save" at bounding box center [501, 397] width 60 height 34
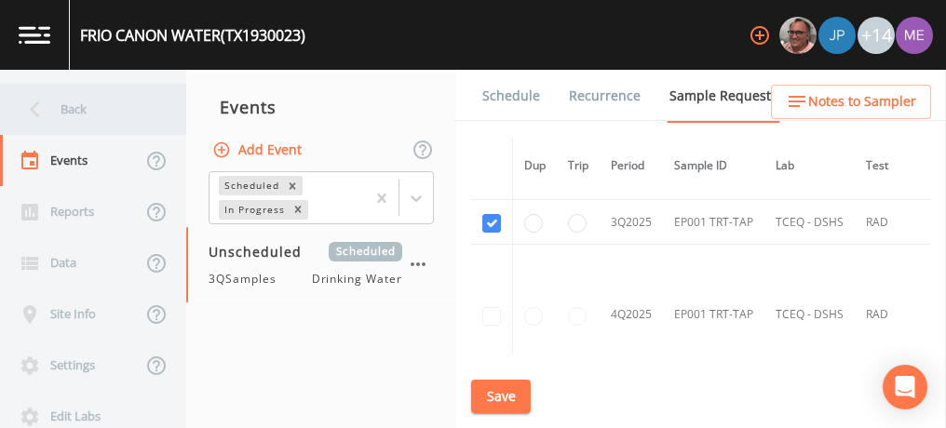
click at [63, 112] on div "Back" at bounding box center [84, 109] width 168 height 51
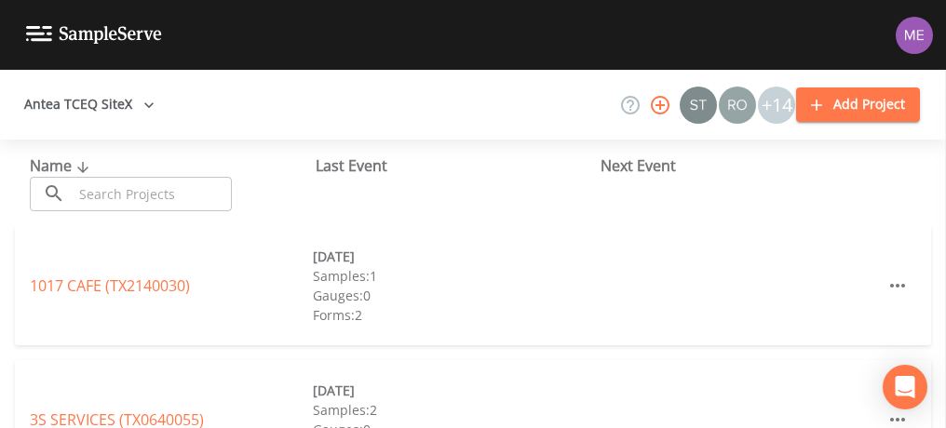
click at [210, 188] on input "text" at bounding box center [152, 194] width 159 height 34
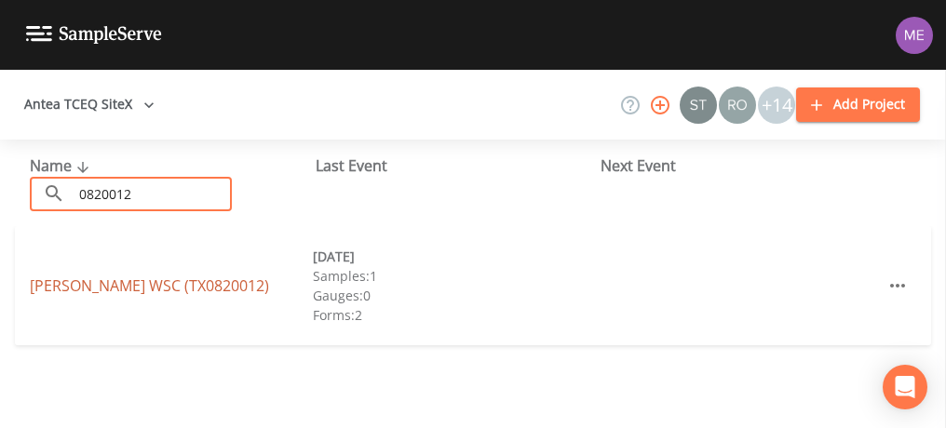
type input "0820012"
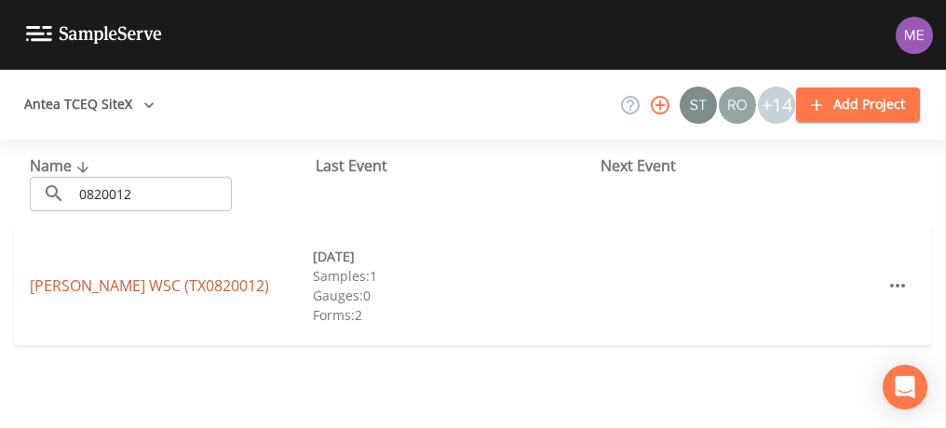
click at [150, 286] on link "[PERSON_NAME] WSC (TX0820012)" at bounding box center [149, 286] width 239 height 20
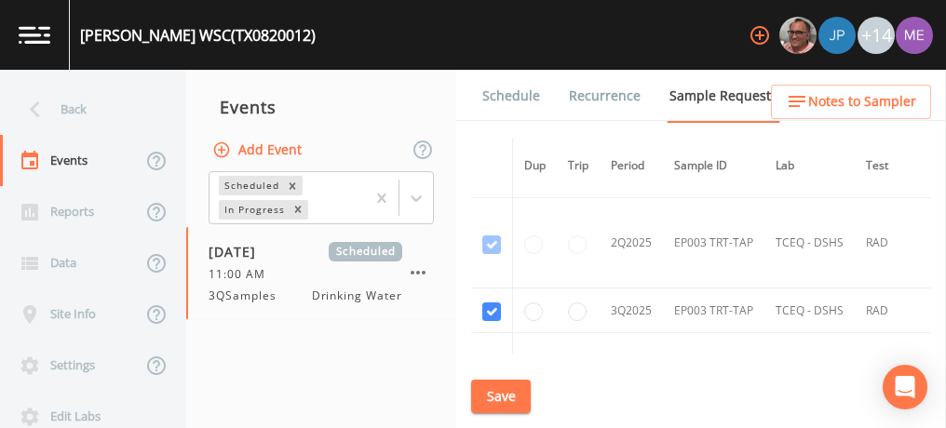
scroll to position [2978, 0]
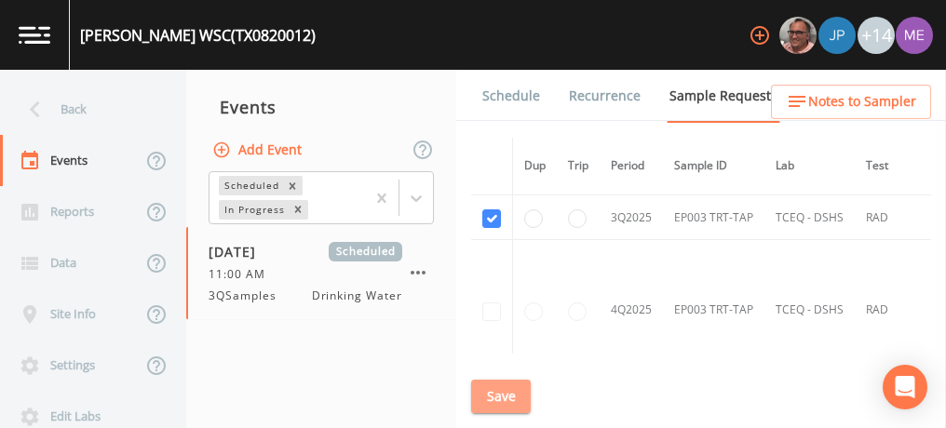
click at [524, 396] on button "Save" at bounding box center [501, 397] width 60 height 34
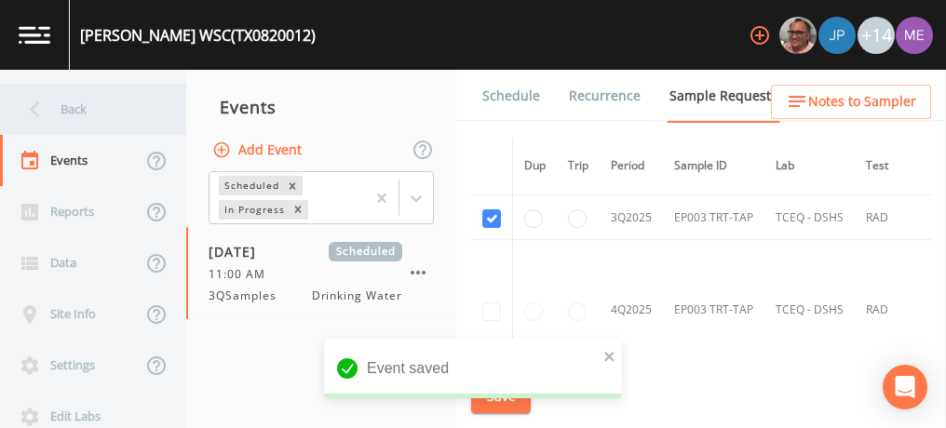
click at [84, 112] on div "Back" at bounding box center [84, 109] width 168 height 51
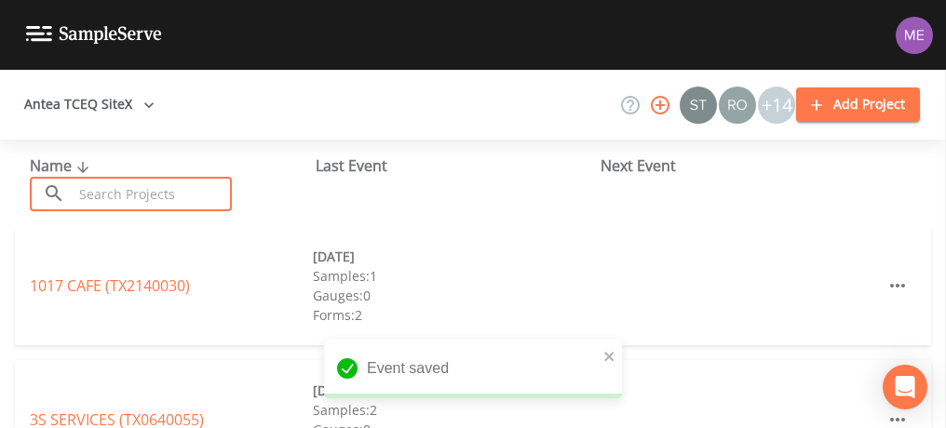
click at [149, 197] on input "text" at bounding box center [152, 194] width 159 height 34
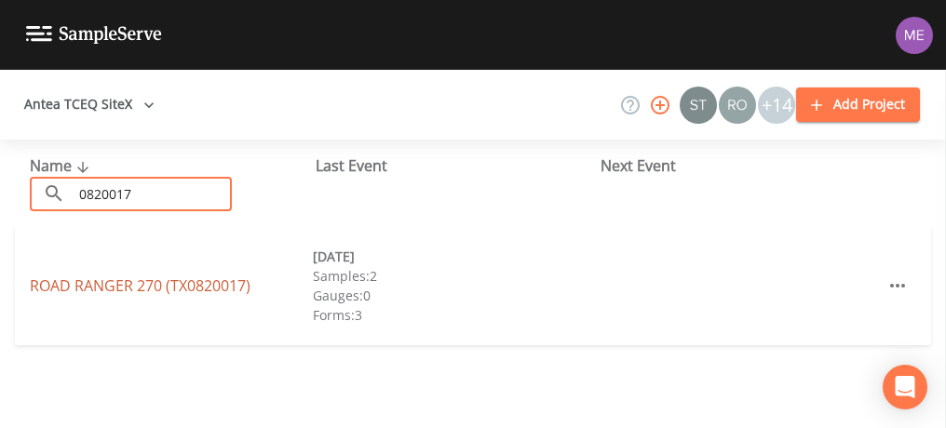
type input "0820017"
click at [89, 291] on link "ROAD RANGER 270 (TX0820017)" at bounding box center [140, 286] width 221 height 20
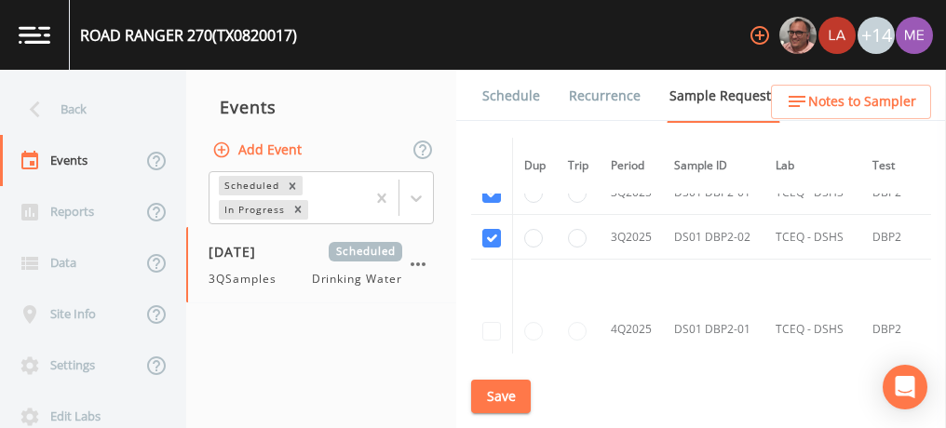
scroll to position [3723, 0]
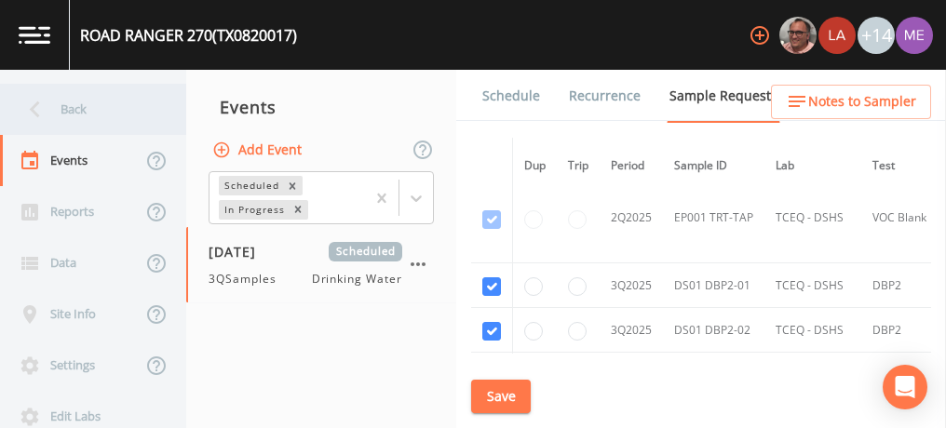
click at [74, 109] on div "Back" at bounding box center [84, 109] width 168 height 51
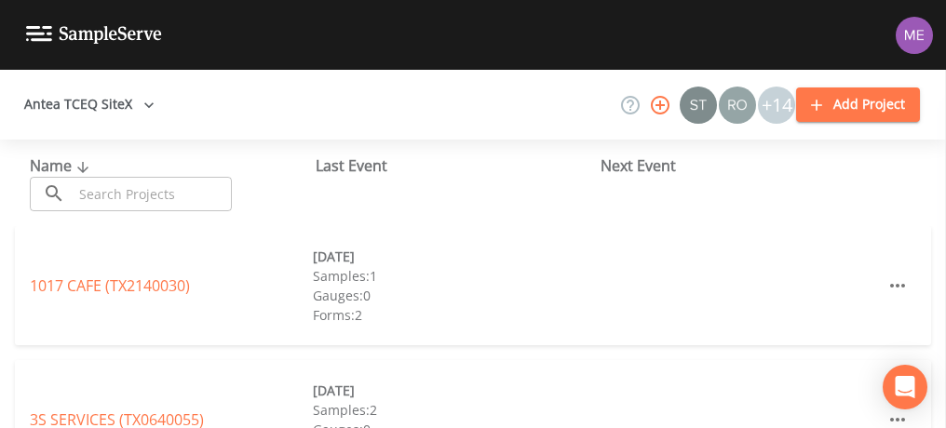
click at [136, 196] on input "text" at bounding box center [152, 194] width 159 height 34
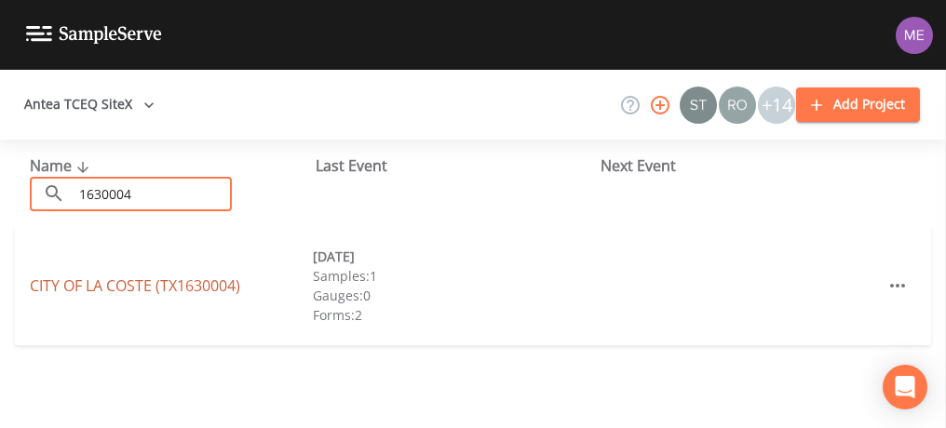
type input "1630004"
click at [98, 291] on link "CITY OF LA COSTE (TX1630004)" at bounding box center [135, 286] width 210 height 20
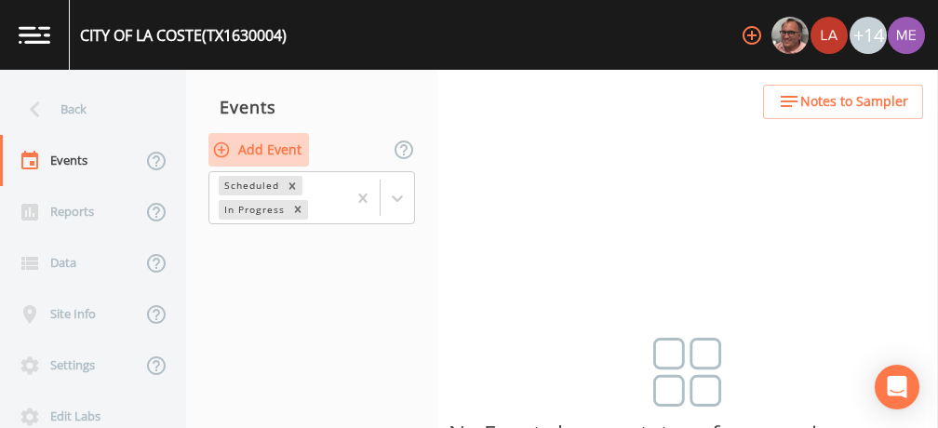
click at [262, 142] on button "Add Event" at bounding box center [258, 150] width 101 height 34
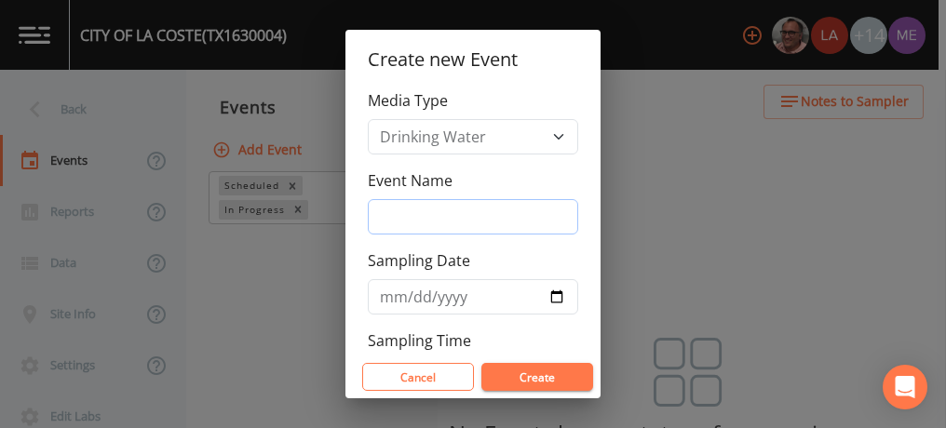
click at [393, 212] on input "Event Name" at bounding box center [473, 216] width 210 height 35
type input "3QSamples"
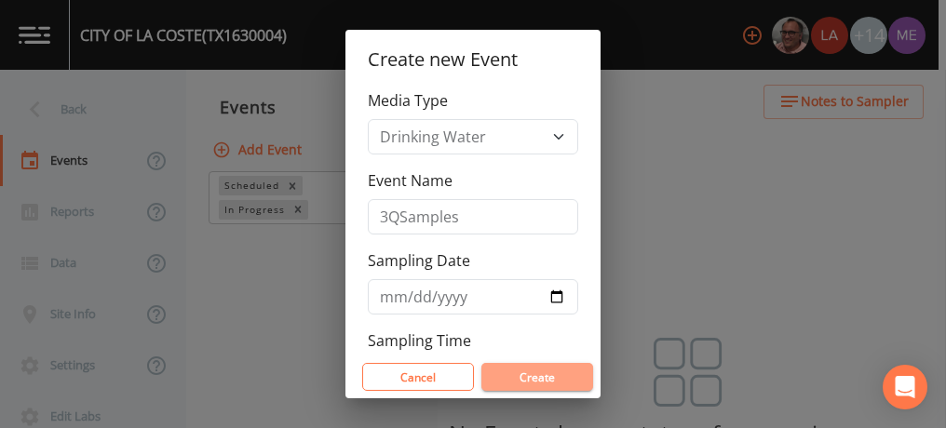
click at [559, 383] on button "Create" at bounding box center [537, 377] width 112 height 28
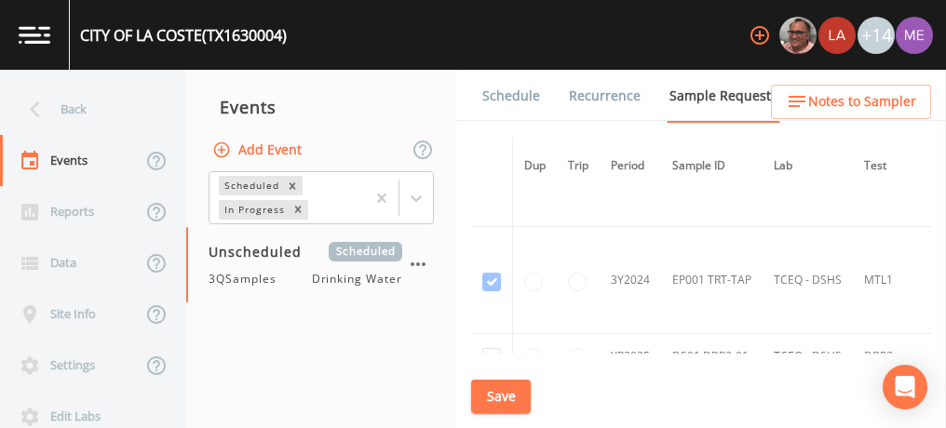
scroll to position [1024, 0]
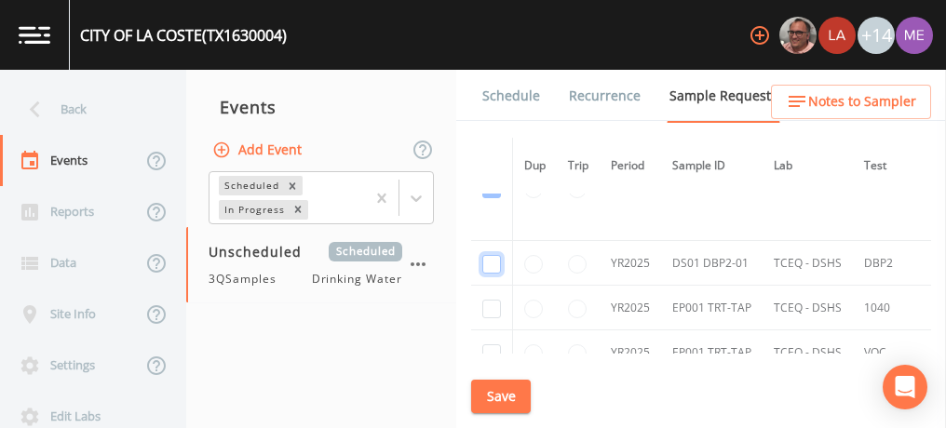
checkbox input "true"
click at [494, 300] on input "checkbox" at bounding box center [491, 309] width 19 height 19
checkbox input "true"
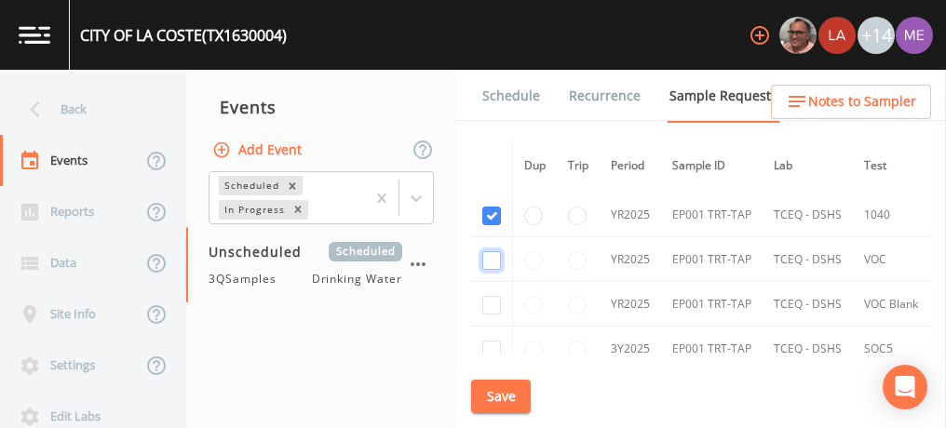
checkbox input "true"
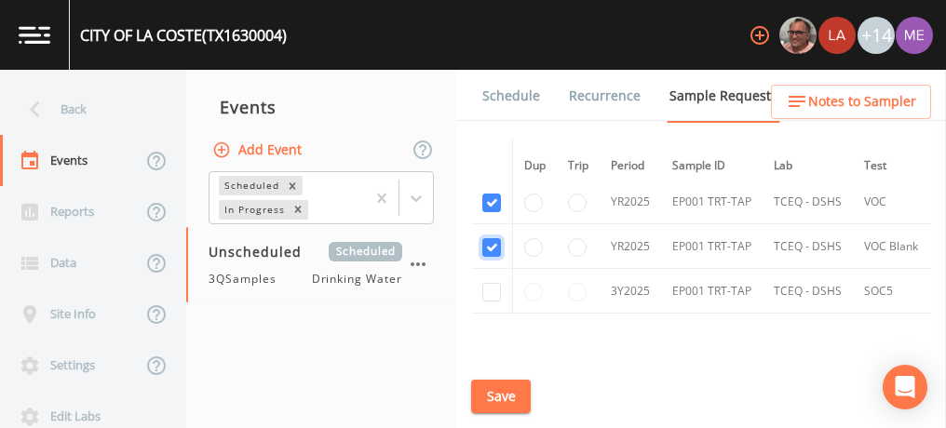
scroll to position [1210, 0]
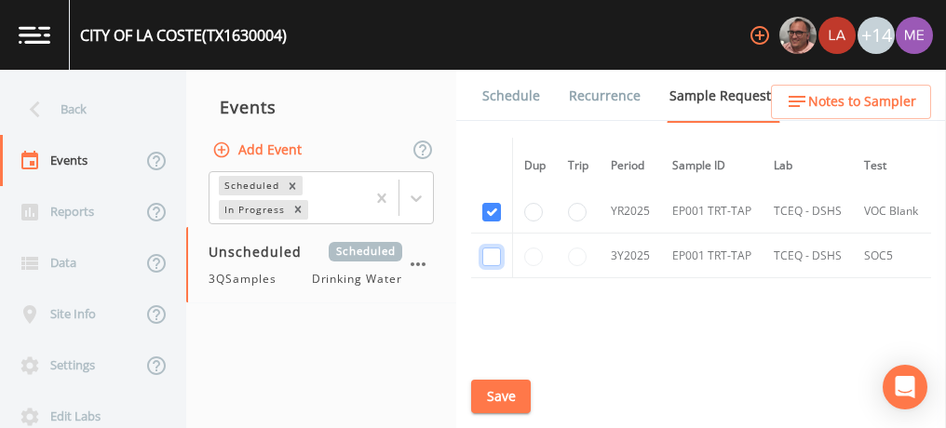
click at [489, 256] on input "checkbox" at bounding box center [491, 257] width 19 height 19
checkbox input "true"
click at [521, 400] on button "Save" at bounding box center [501, 397] width 60 height 34
